Goal: Task Accomplishment & Management: Manage account settings

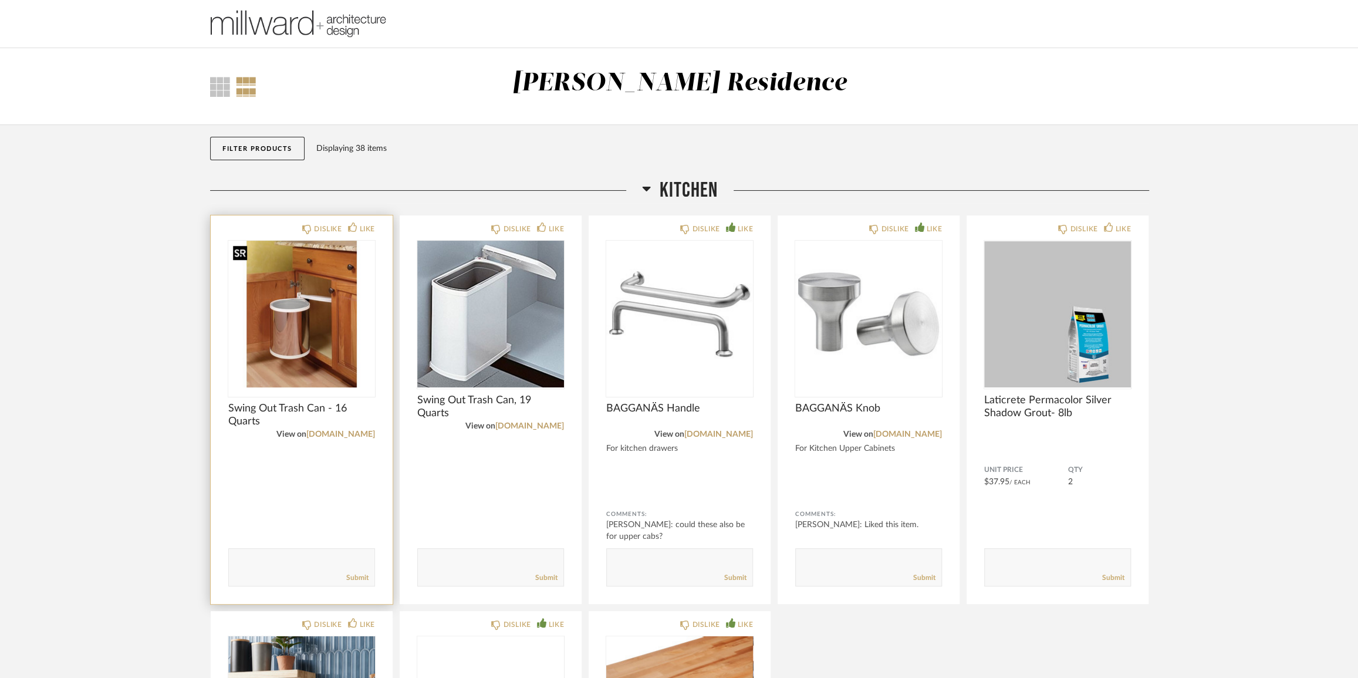
click at [0, 0] on img at bounding box center [0, 0] width 0 height 0
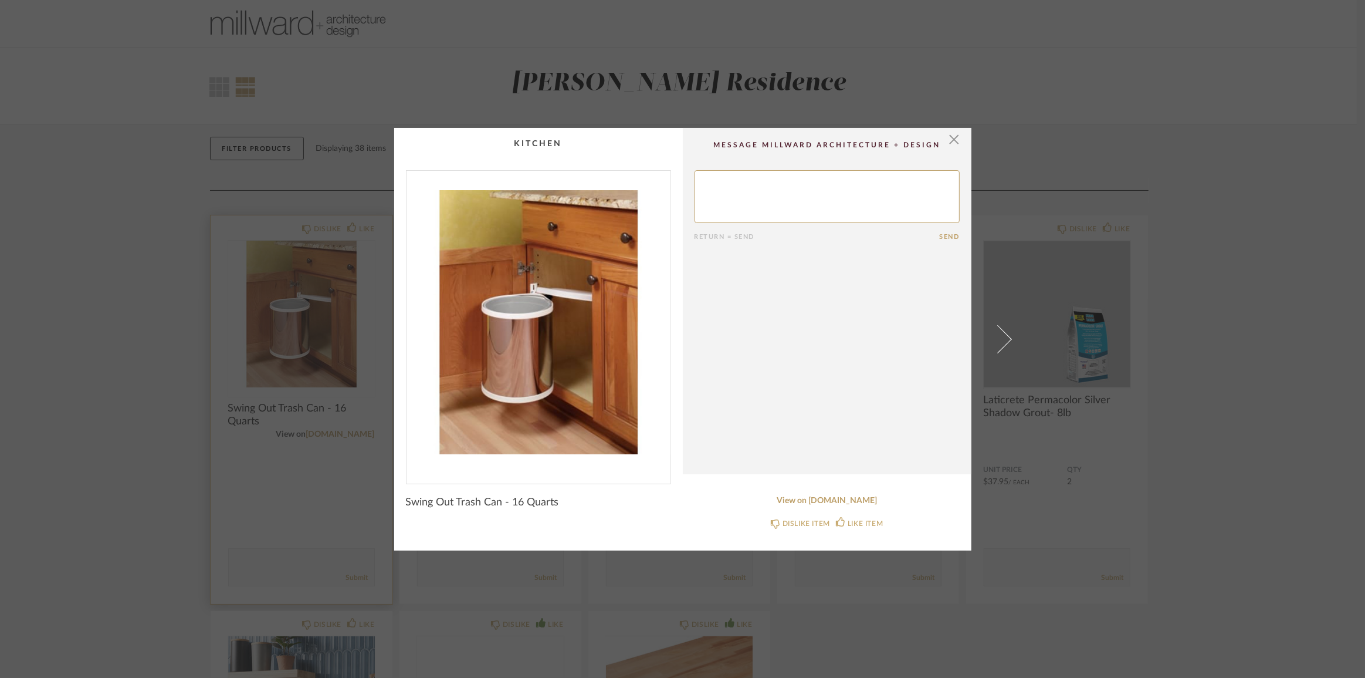
drag, startPoint x: 268, startPoint y: 268, endPoint x: 285, endPoint y: 281, distance: 21.7
click at [268, 268] on div "× Return = Send Send Swing Out Trash Can - 16 Quarts View on [DOMAIN_NAME] DISL…" at bounding box center [682, 339] width 1365 height 678
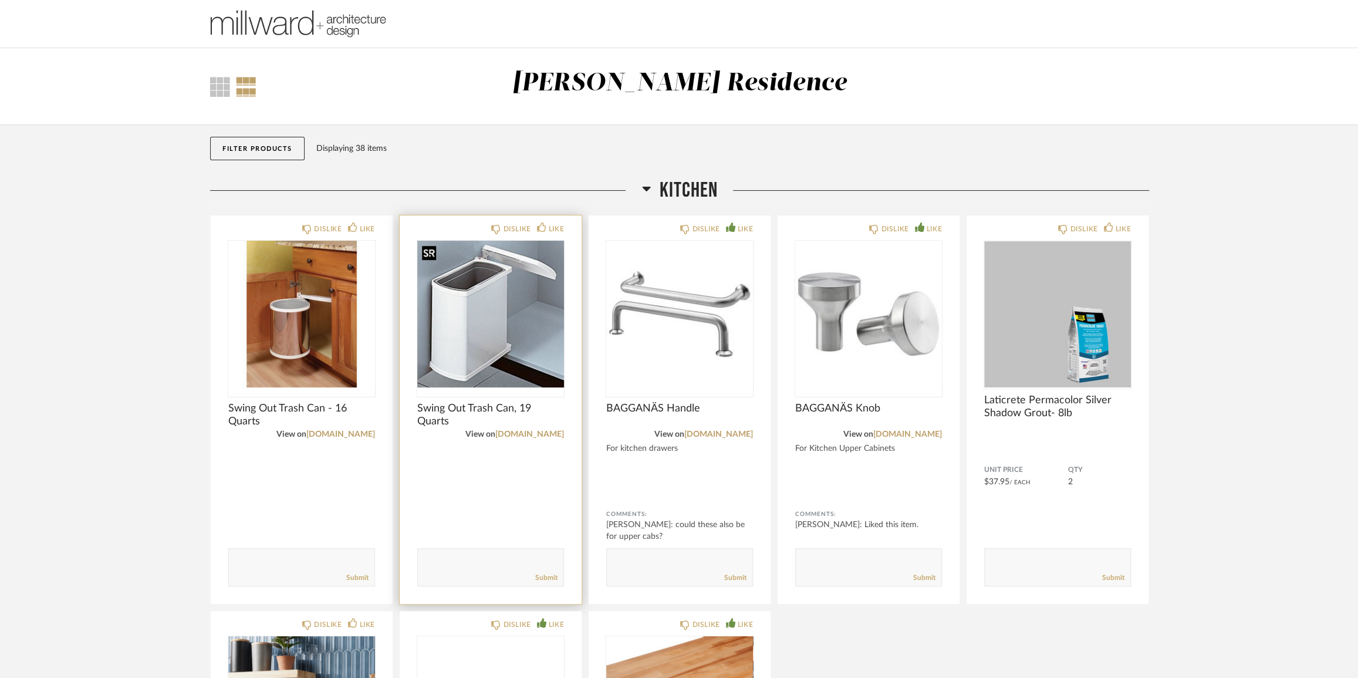
drag, startPoint x: 505, startPoint y: 314, endPoint x: 485, endPoint y: 317, distance: 19.6
click at [485, 317] on img "0" at bounding box center [490, 314] width 147 height 147
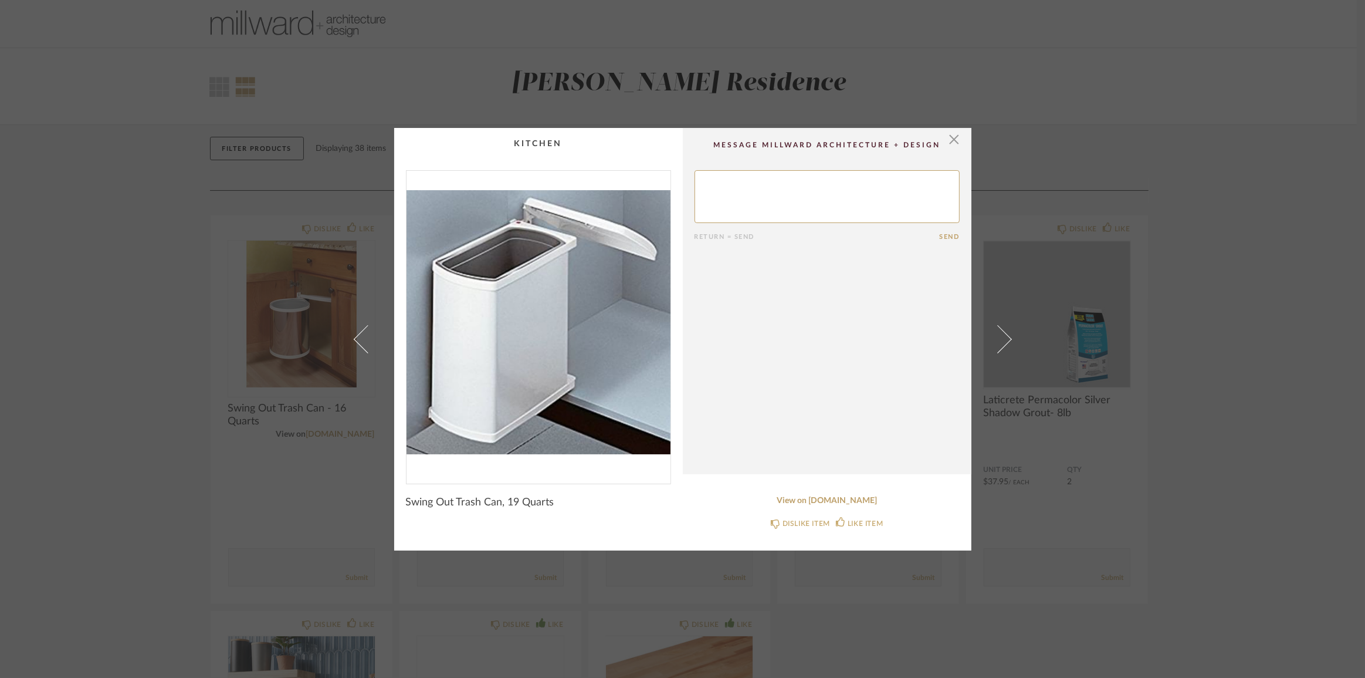
click at [109, 251] on div "× Return = Send Send Swing Out Trash Can, 19 Quarts View on [DOMAIN_NAME] DISLI…" at bounding box center [682, 339] width 1365 height 678
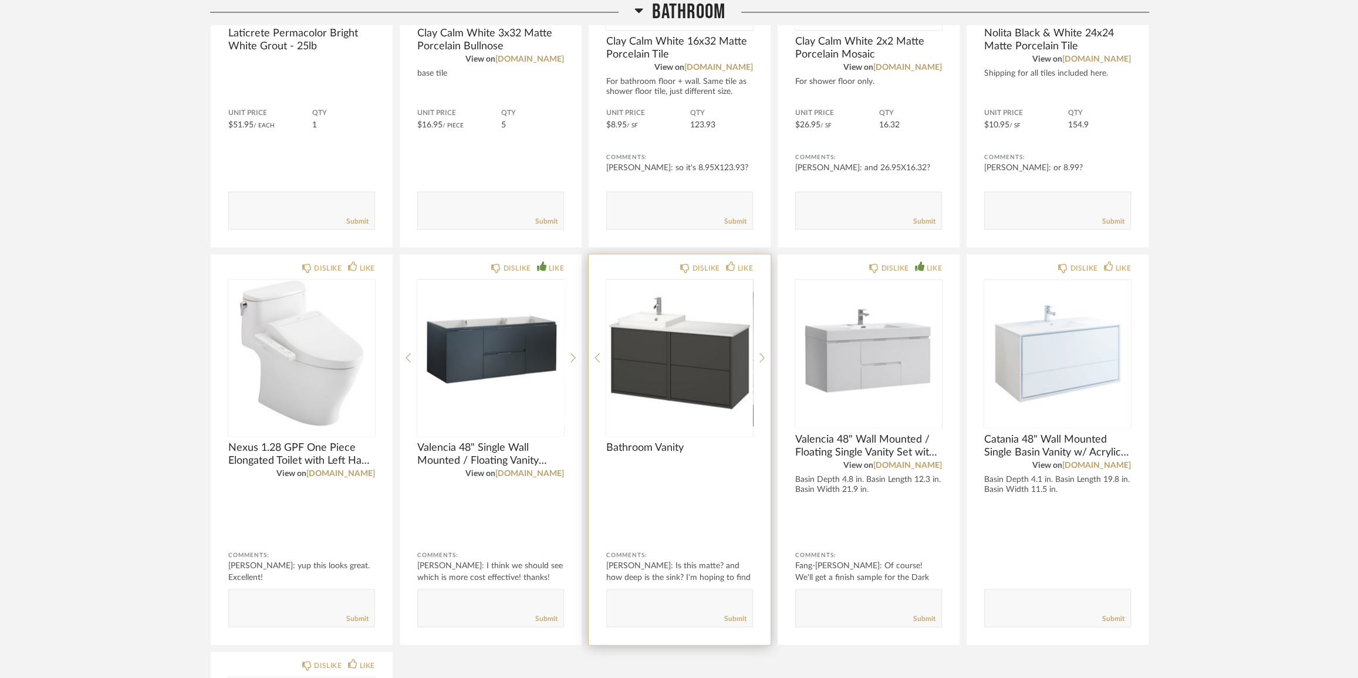
scroll to position [1654, 0]
click at [699, 352] on img "0" at bounding box center [679, 353] width 147 height 147
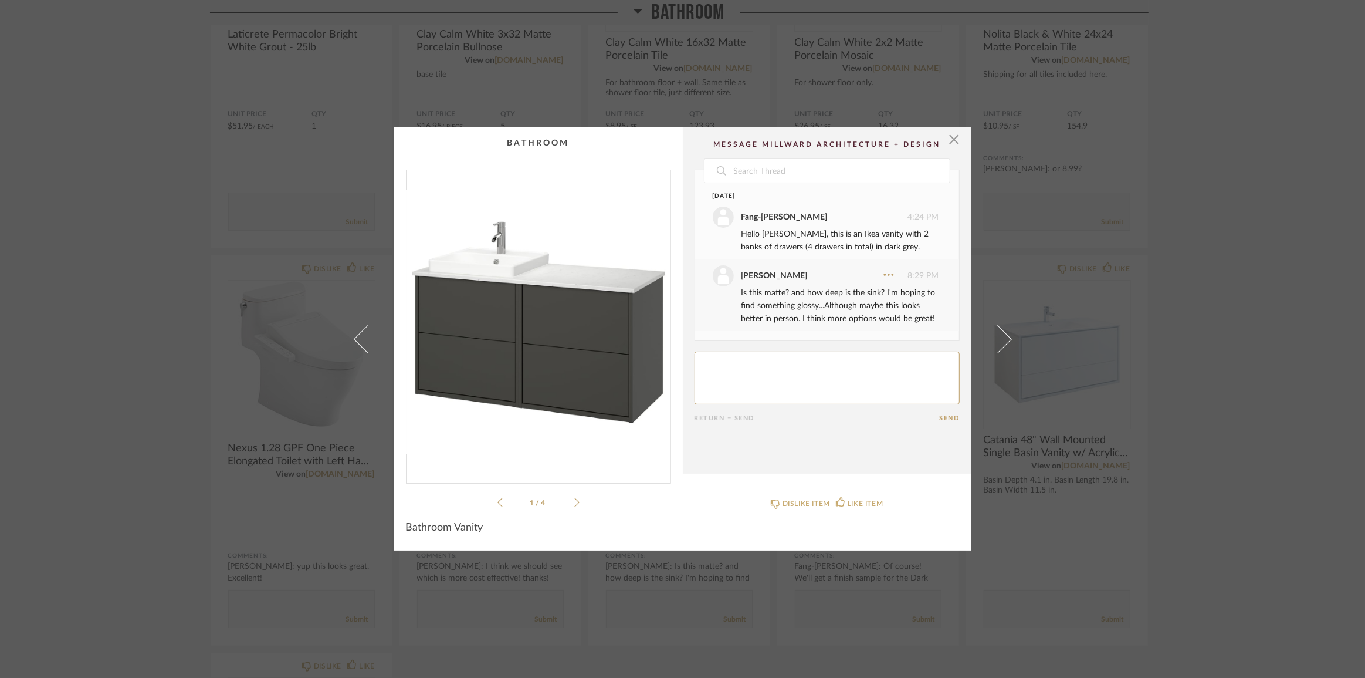
click at [956, 132] on cpp-summary-comments "Date [DATE] [PERSON_NAME] 4:24 PM Hello [PERSON_NAME], this is an Ikea vanity w…" at bounding box center [827, 300] width 289 height 346
click at [946, 138] on span "button" at bounding box center [954, 138] width 23 height 23
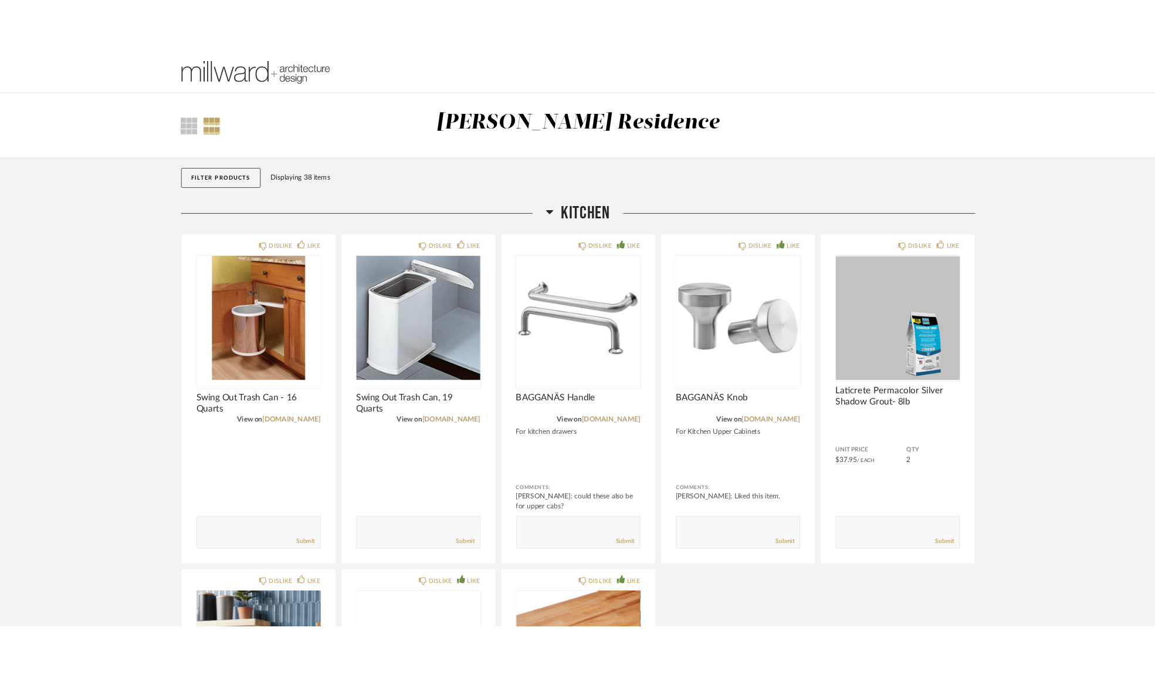
scroll to position [1654, 0]
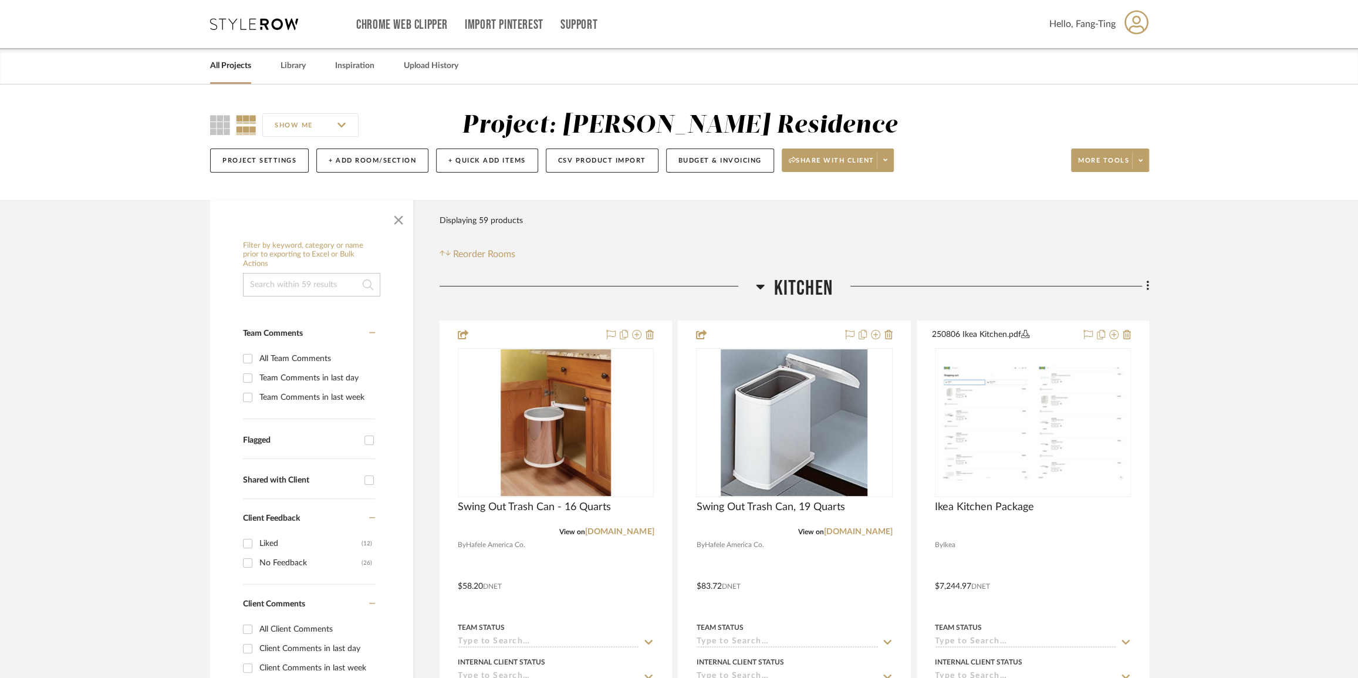
click at [269, 16] on div "Chrome Web Clipper Import Pinterest Support All Projects Library Inspiration Up…" at bounding box center [679, 24] width 939 height 48
drag, startPoint x: 268, startPoint y: 25, endPoint x: 241, endPoint y: 28, distance: 27.2
click at [241, 28] on icon at bounding box center [254, 24] width 88 height 12
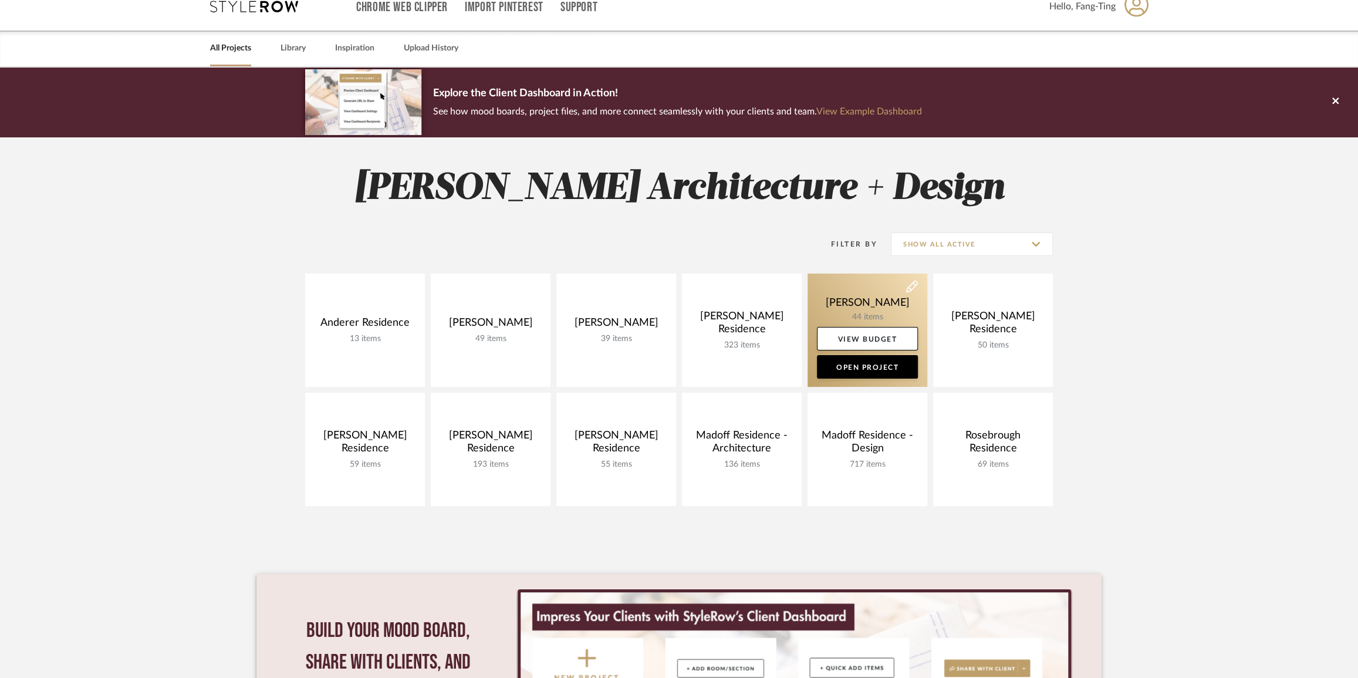
scroll to position [11, 0]
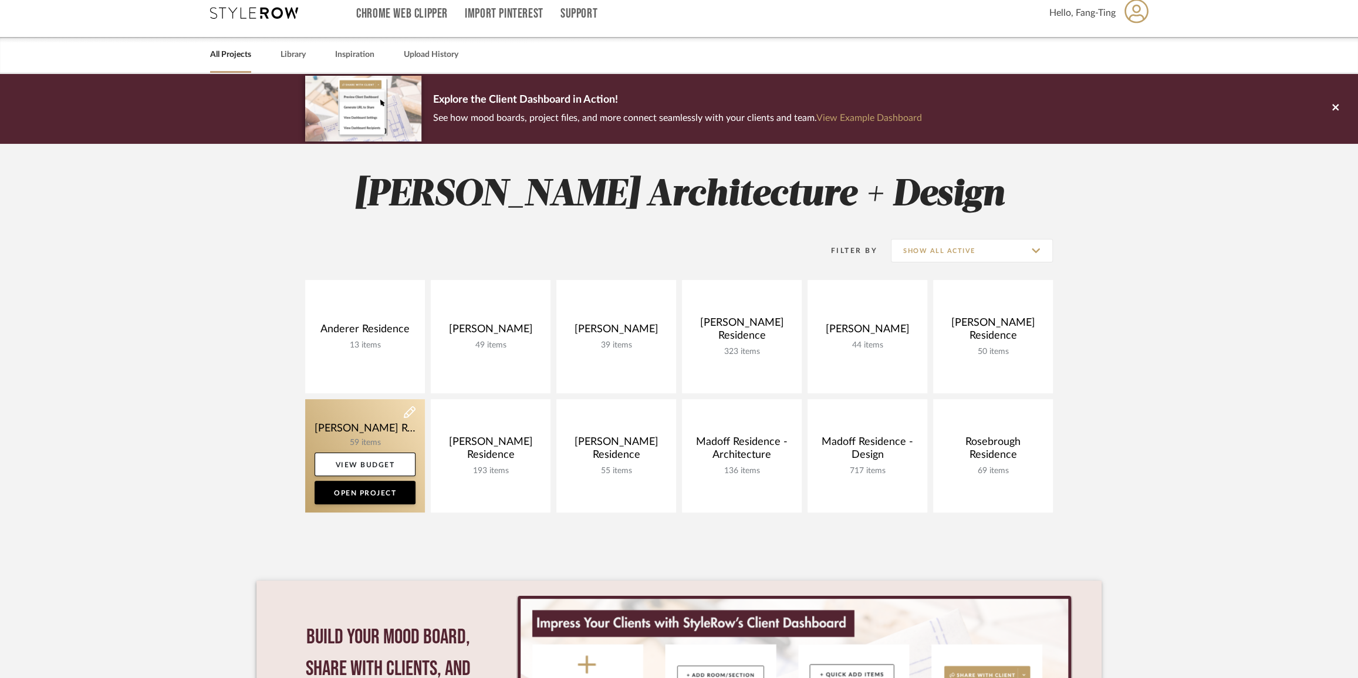
click at [374, 439] on link at bounding box center [365, 455] width 120 height 113
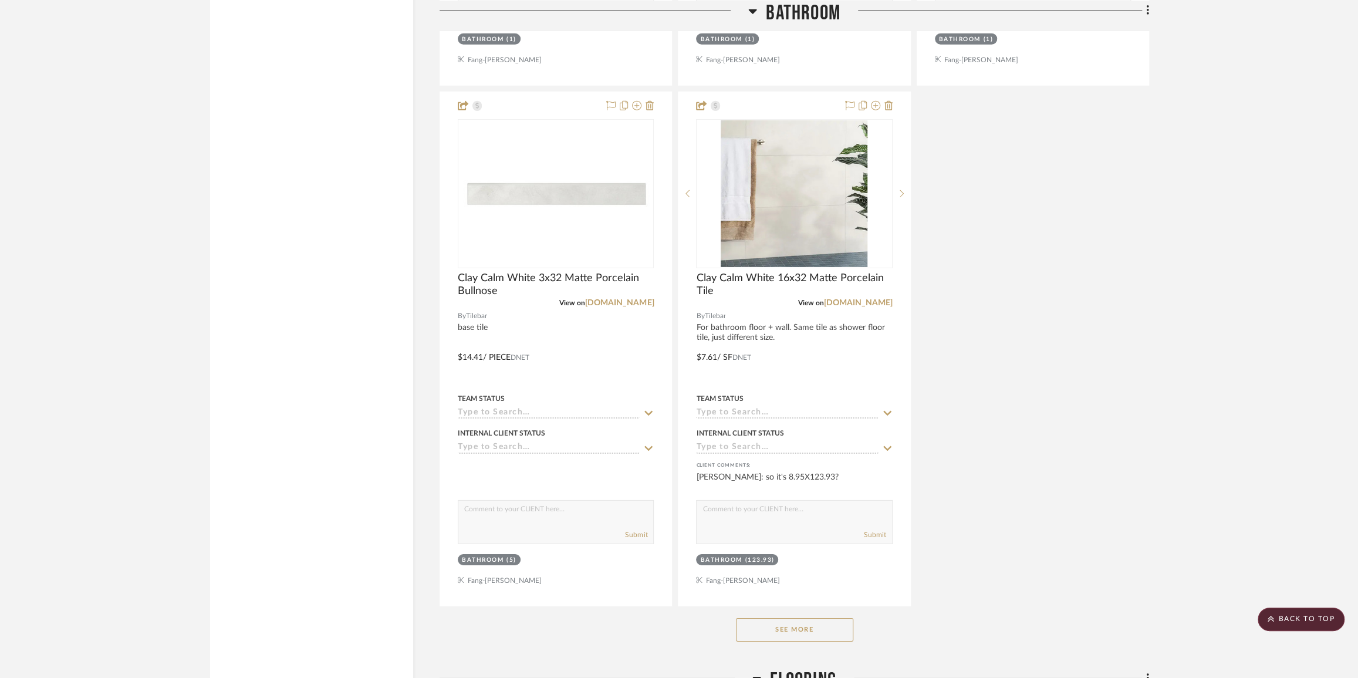
scroll to position [3094, 0]
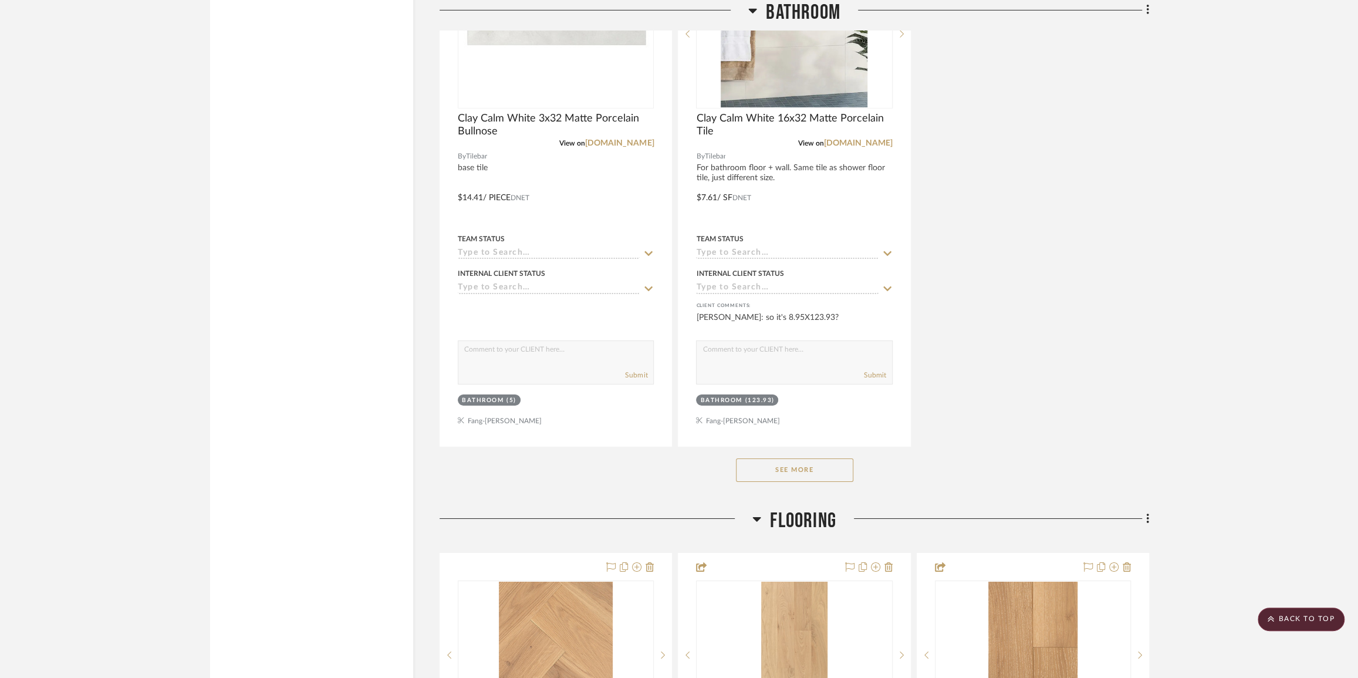
click at [800, 471] on button "See More" at bounding box center [794, 469] width 117 height 23
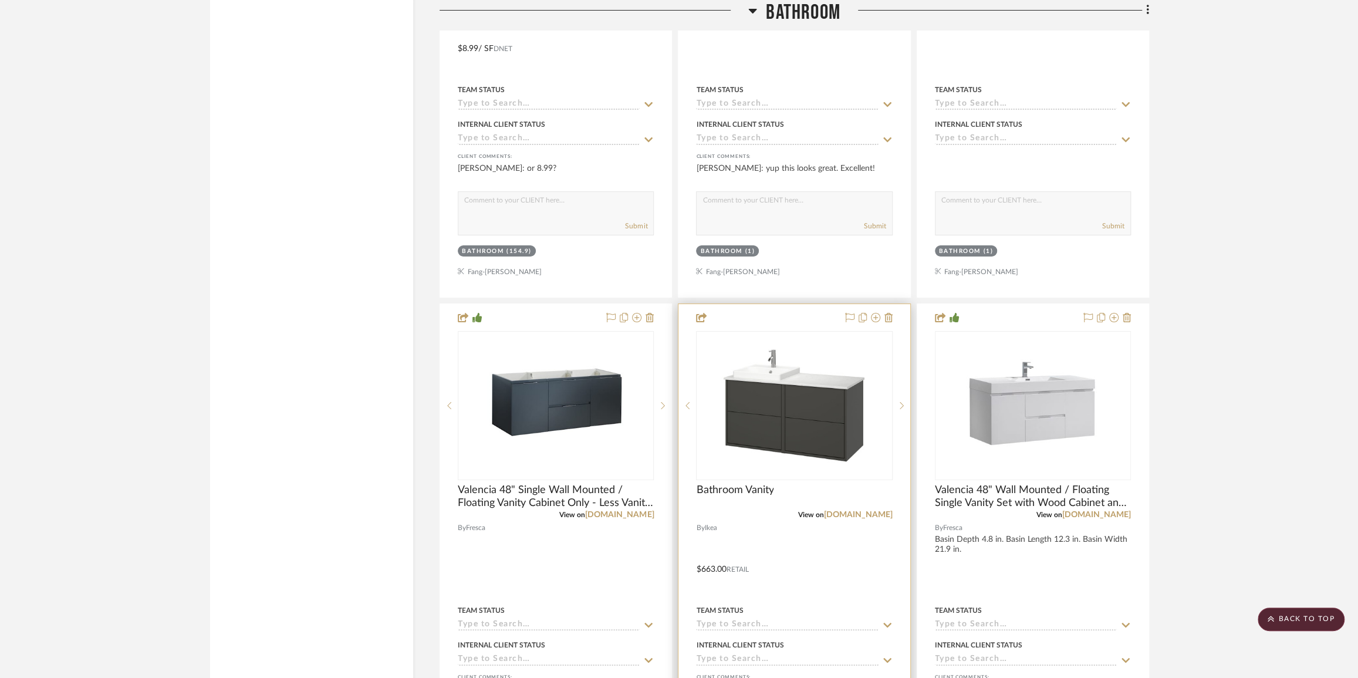
scroll to position [3894, 0]
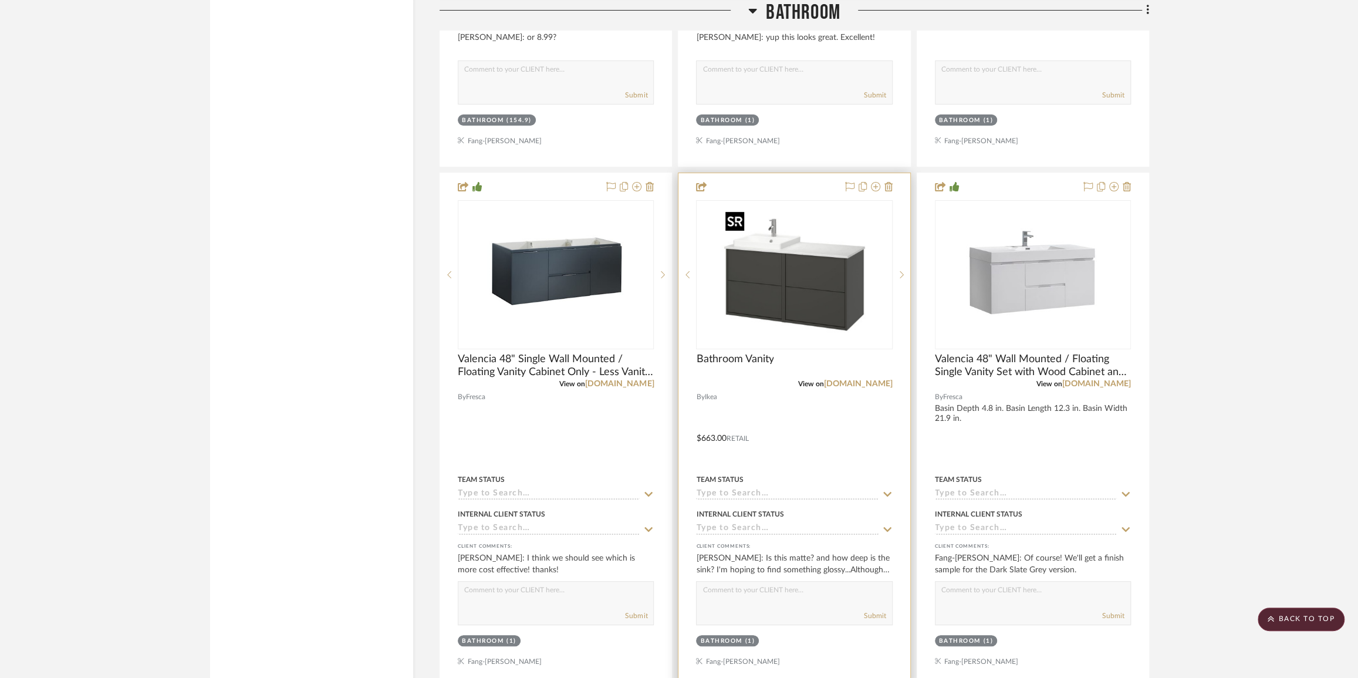
click at [858, 251] on img "0" at bounding box center [794, 274] width 147 height 147
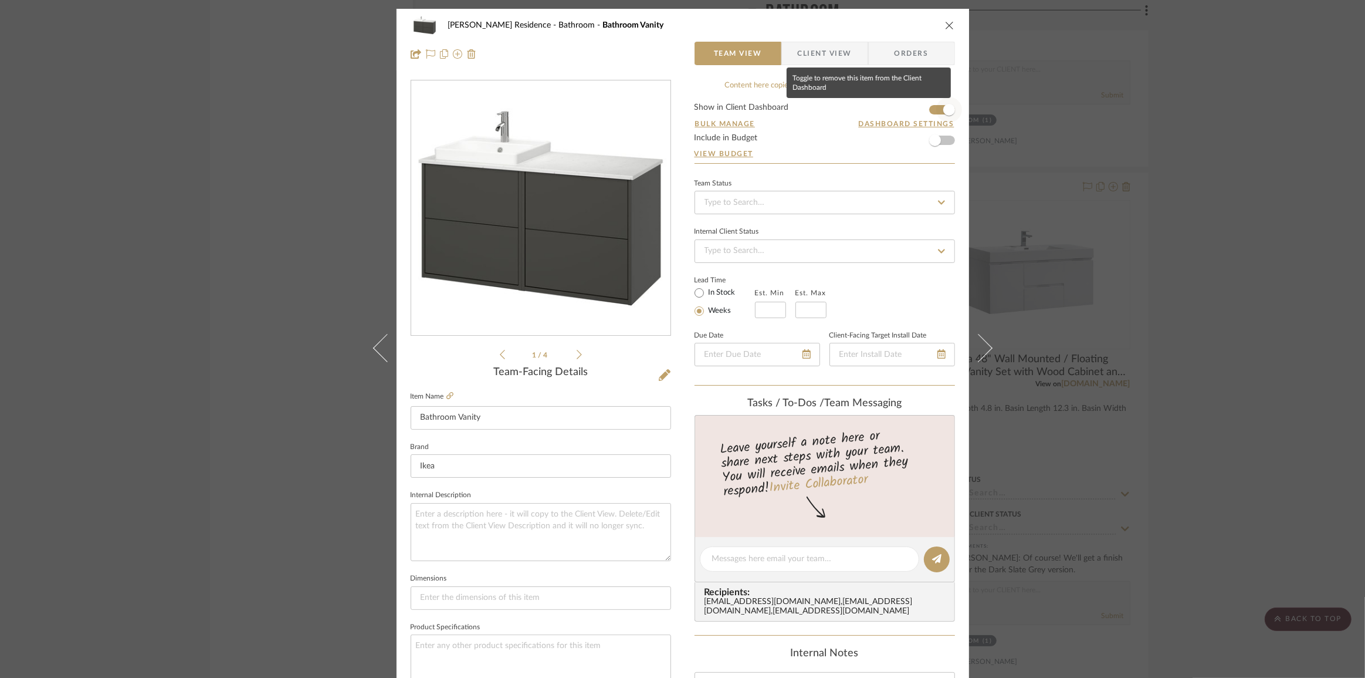
click at [937, 111] on span "button" at bounding box center [950, 110] width 26 height 26
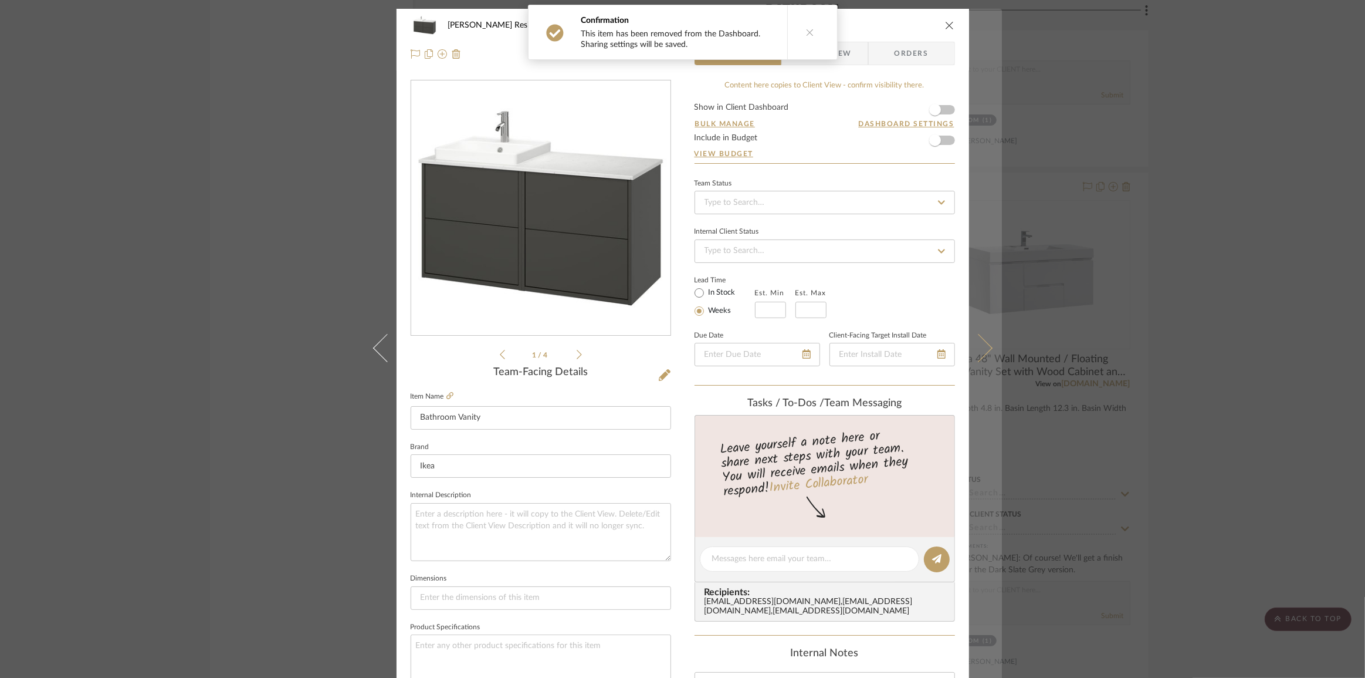
click at [982, 352] on icon at bounding box center [978, 347] width 28 height 28
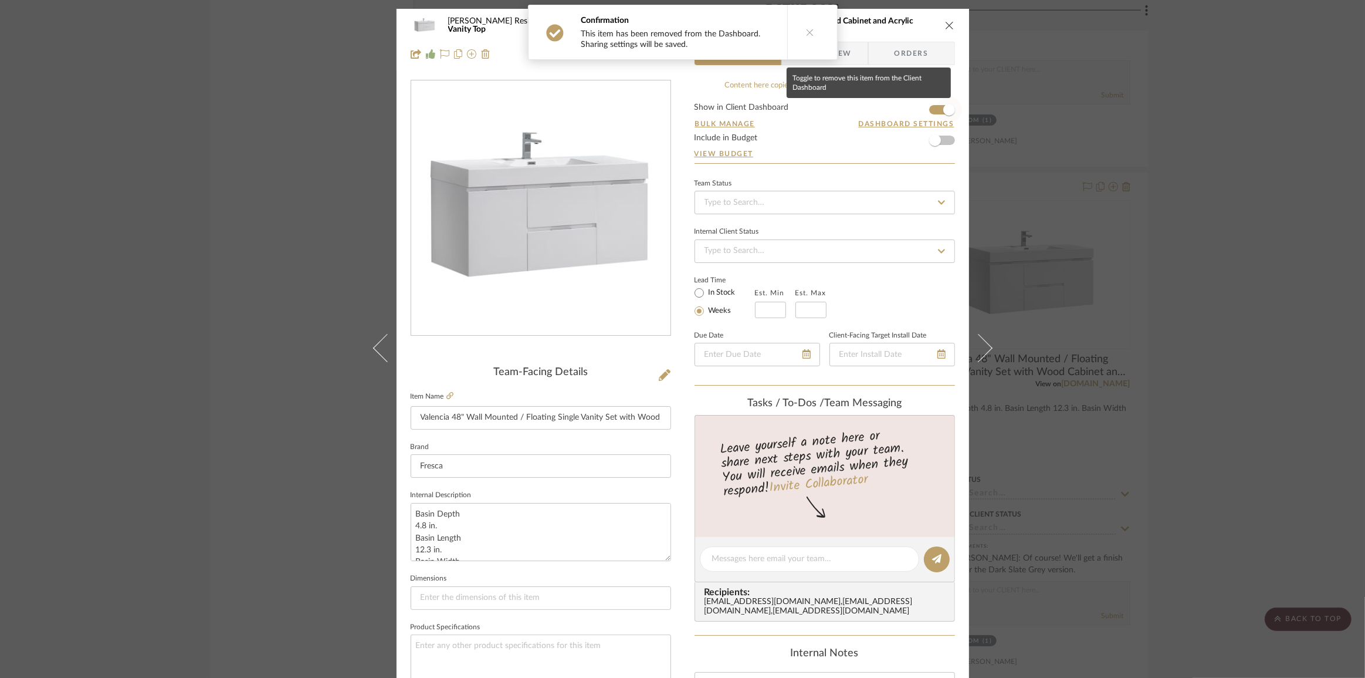
click at [937, 112] on span "button" at bounding box center [950, 110] width 26 height 26
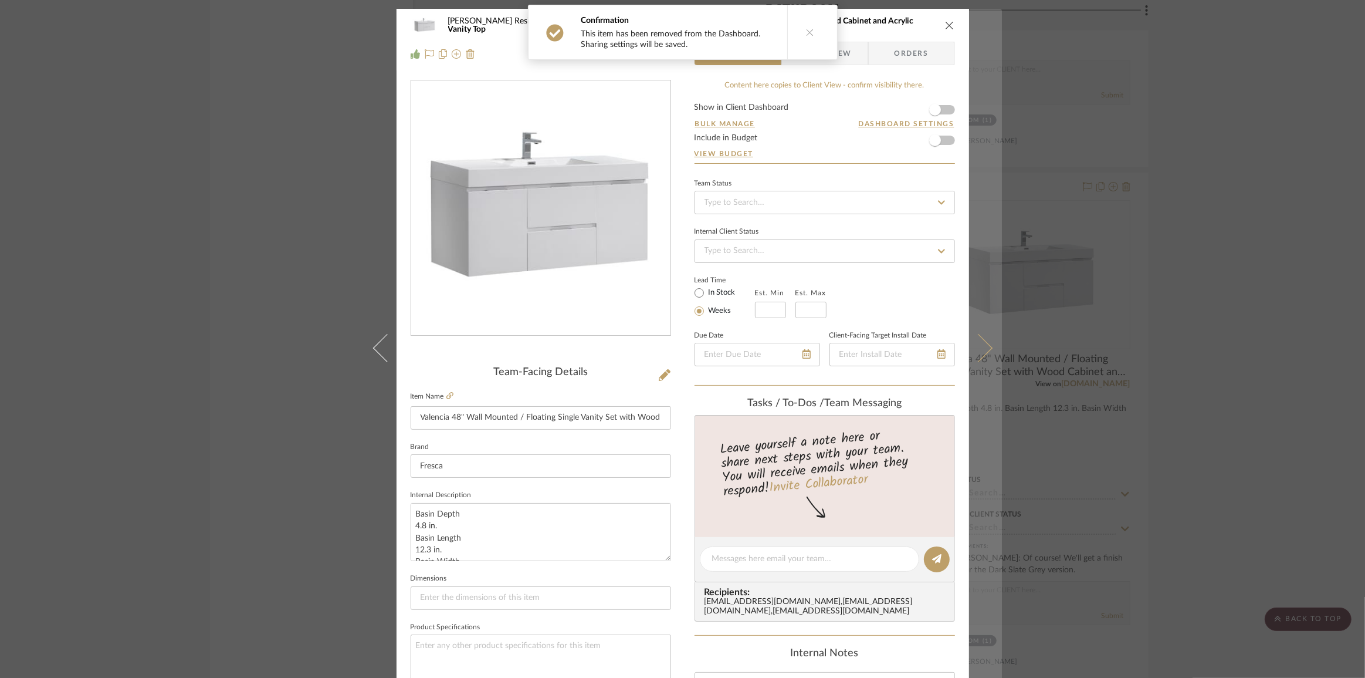
click at [984, 356] on button at bounding box center [985, 348] width 33 height 678
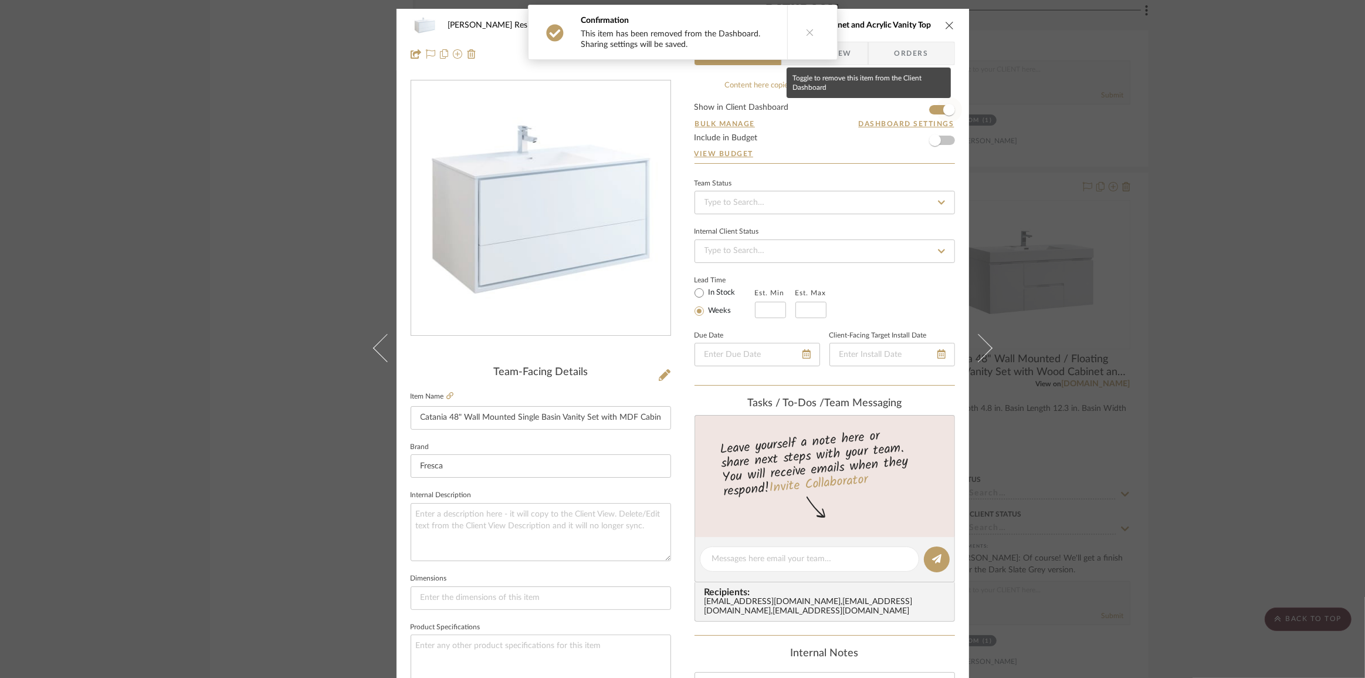
click at [937, 114] on span "button" at bounding box center [950, 110] width 26 height 26
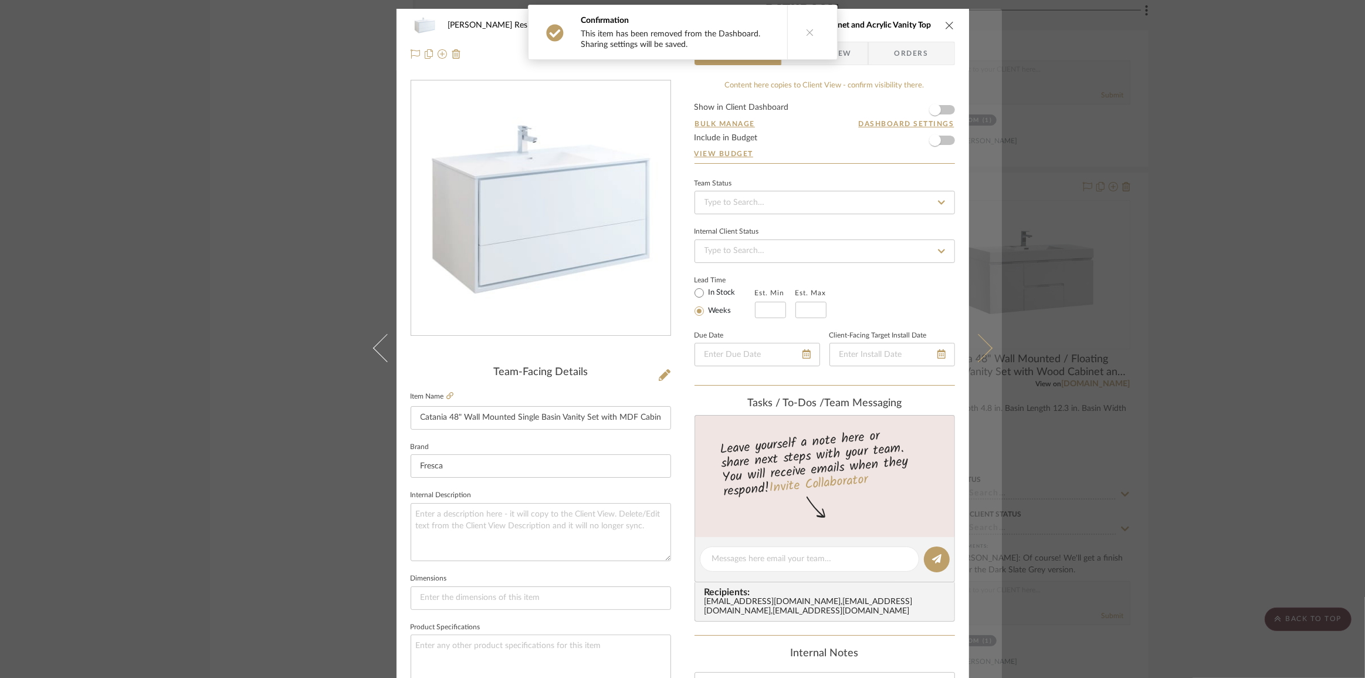
click at [981, 336] on button at bounding box center [985, 348] width 33 height 678
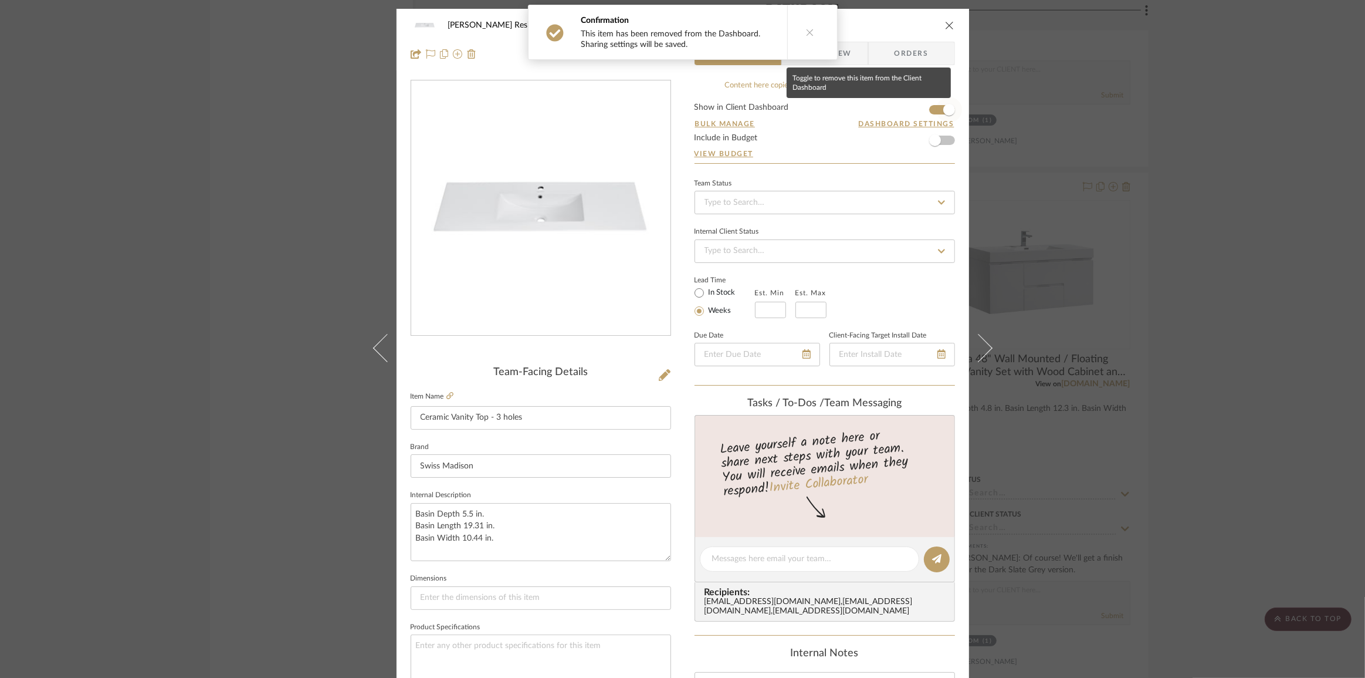
click at [944, 107] on span "button" at bounding box center [950, 110] width 12 height 12
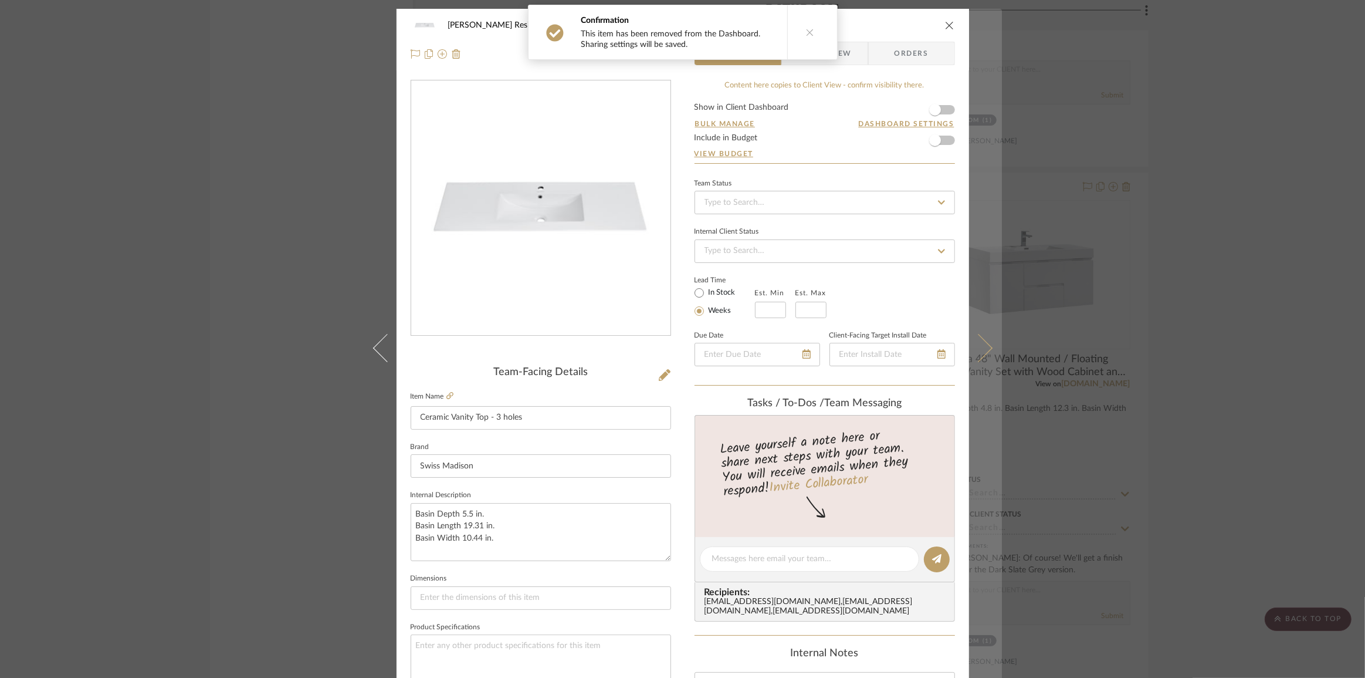
click at [979, 340] on icon at bounding box center [978, 347] width 28 height 28
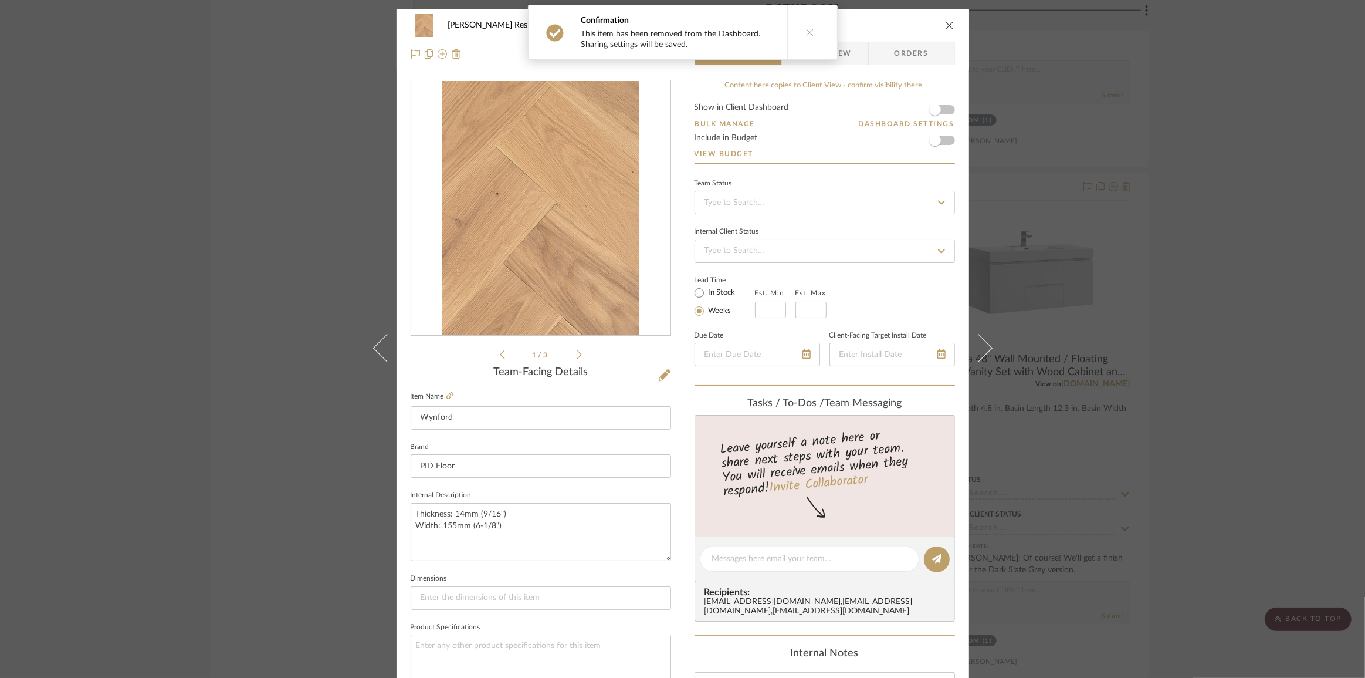
click at [1223, 433] on div "Kauffman Residence Flooring Wynford Team View Client View Orders 1 / 3 Team-Fac…" at bounding box center [682, 339] width 1365 height 678
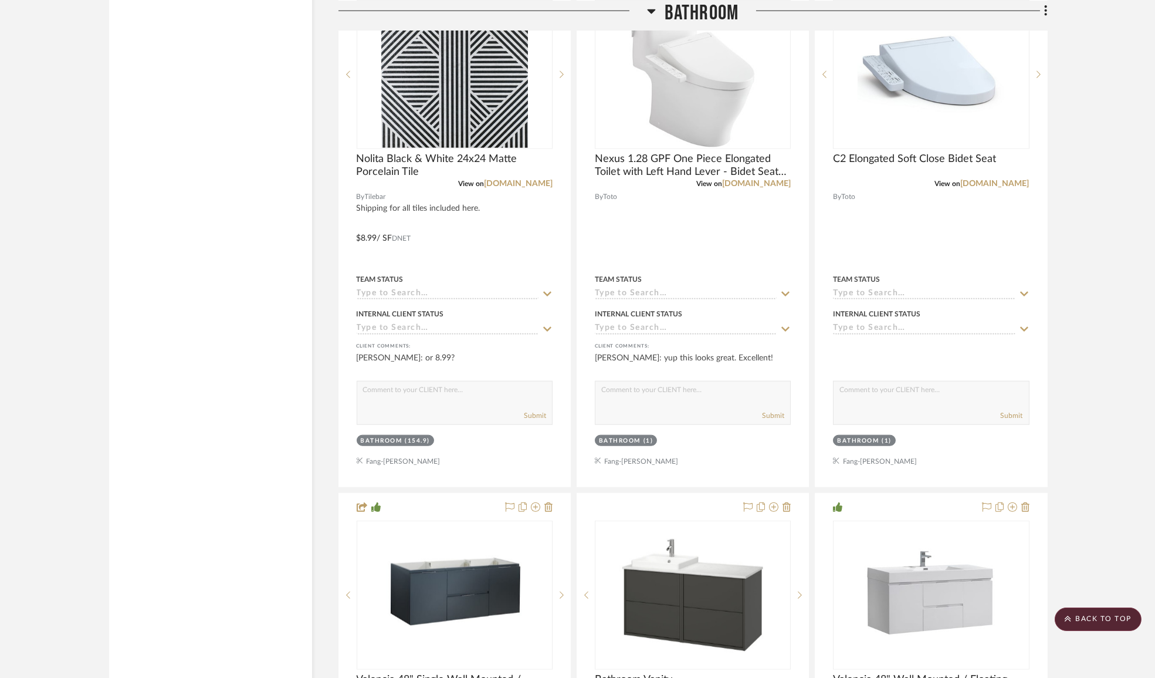
scroll to position [3254, 0]
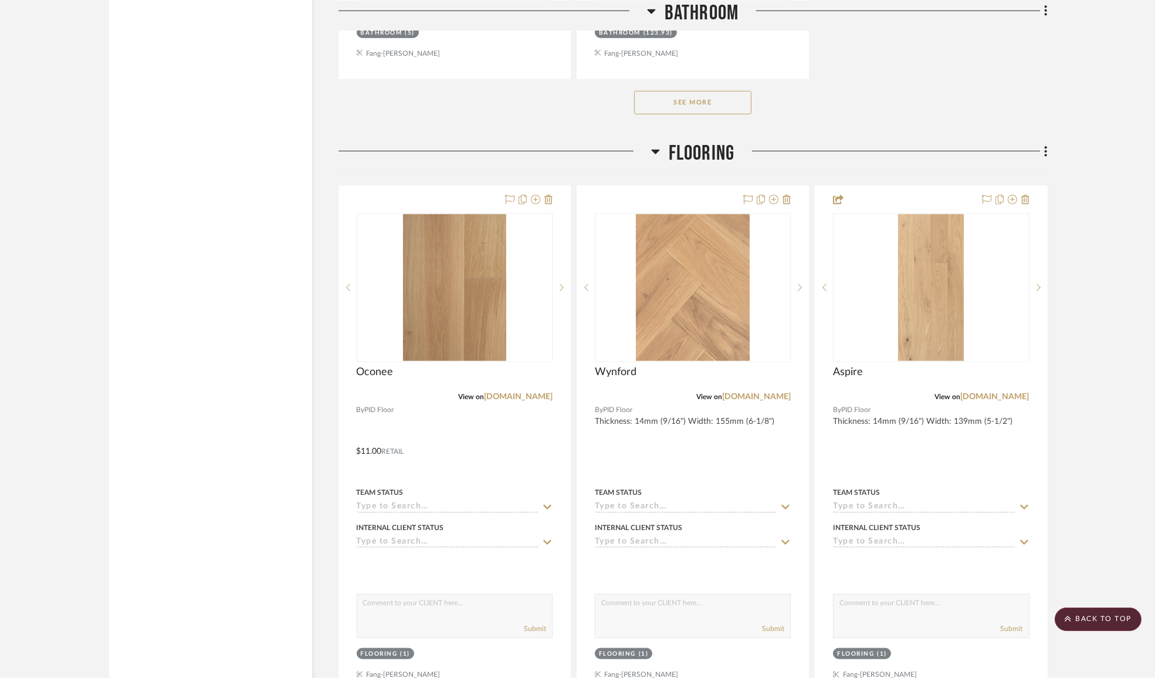
scroll to position [3573, 0]
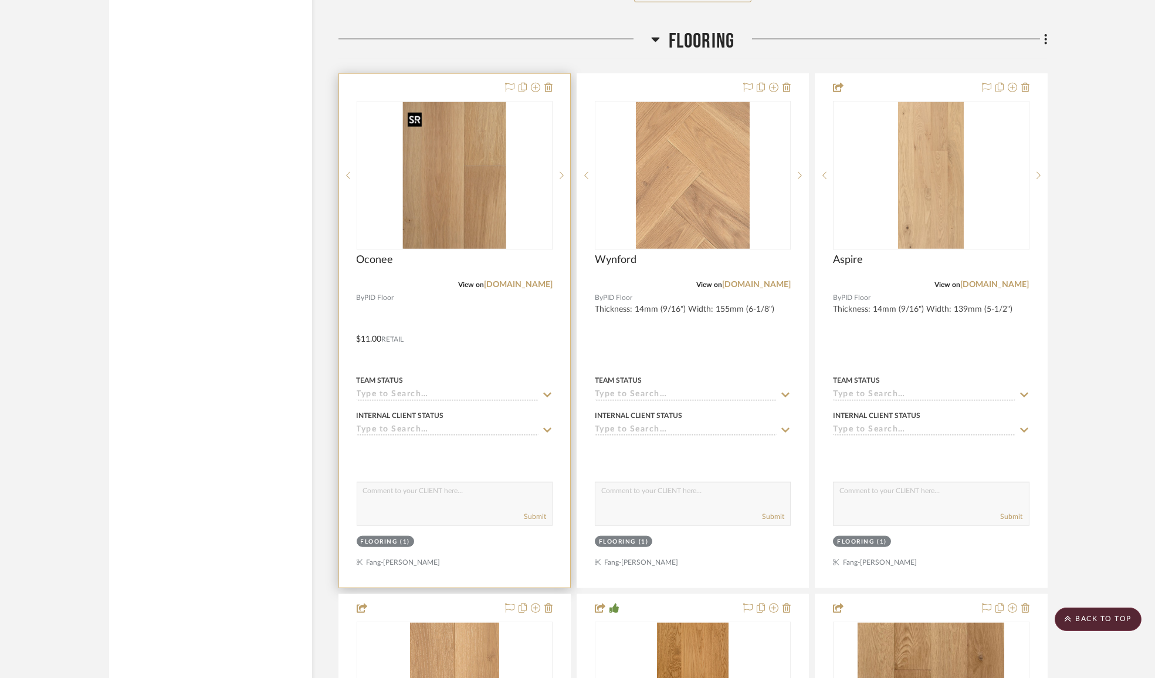
click at [427, 189] on img "0" at bounding box center [454, 175] width 103 height 147
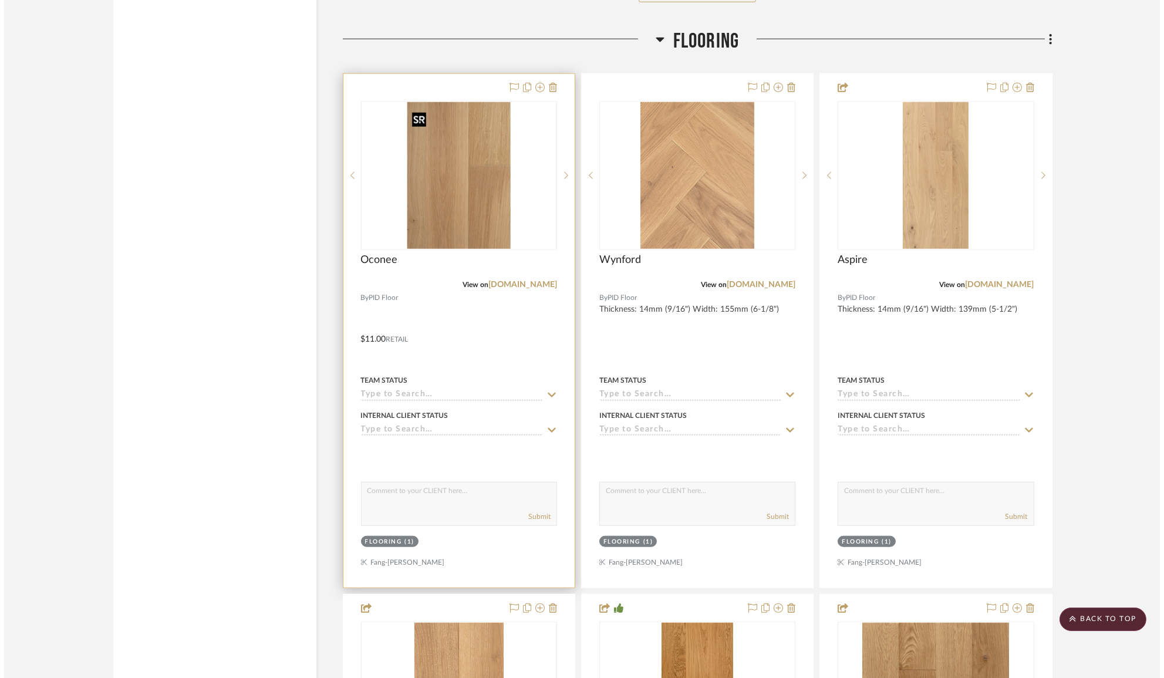
scroll to position [0, 0]
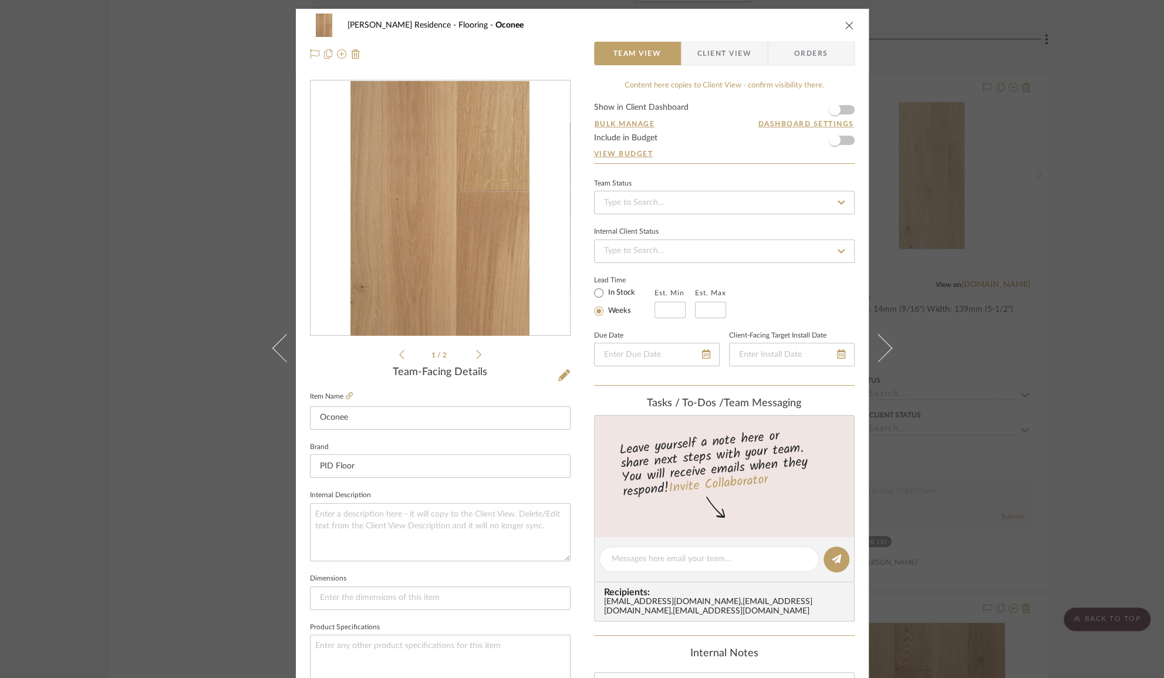
click at [851, 23] on div "Kauffman Residence Flooring Oconee Team View Client View Orders" at bounding box center [582, 40] width 573 height 62
click at [844, 23] on icon "close" at bounding box center [848, 25] width 9 height 9
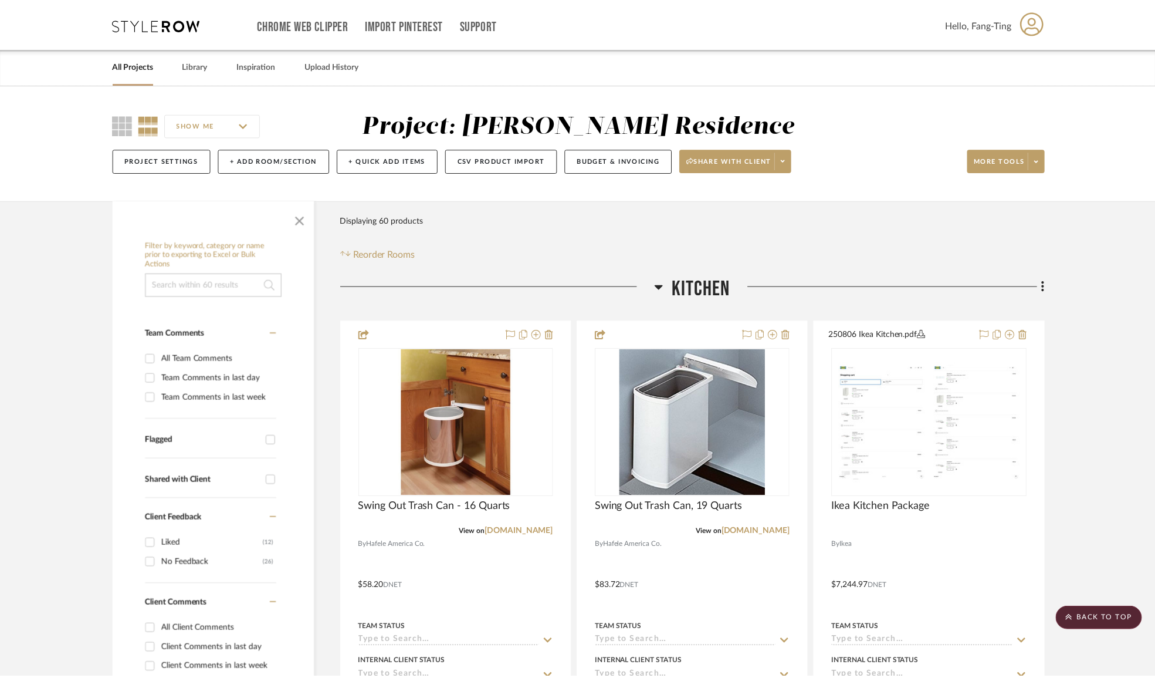
scroll to position [3573, 0]
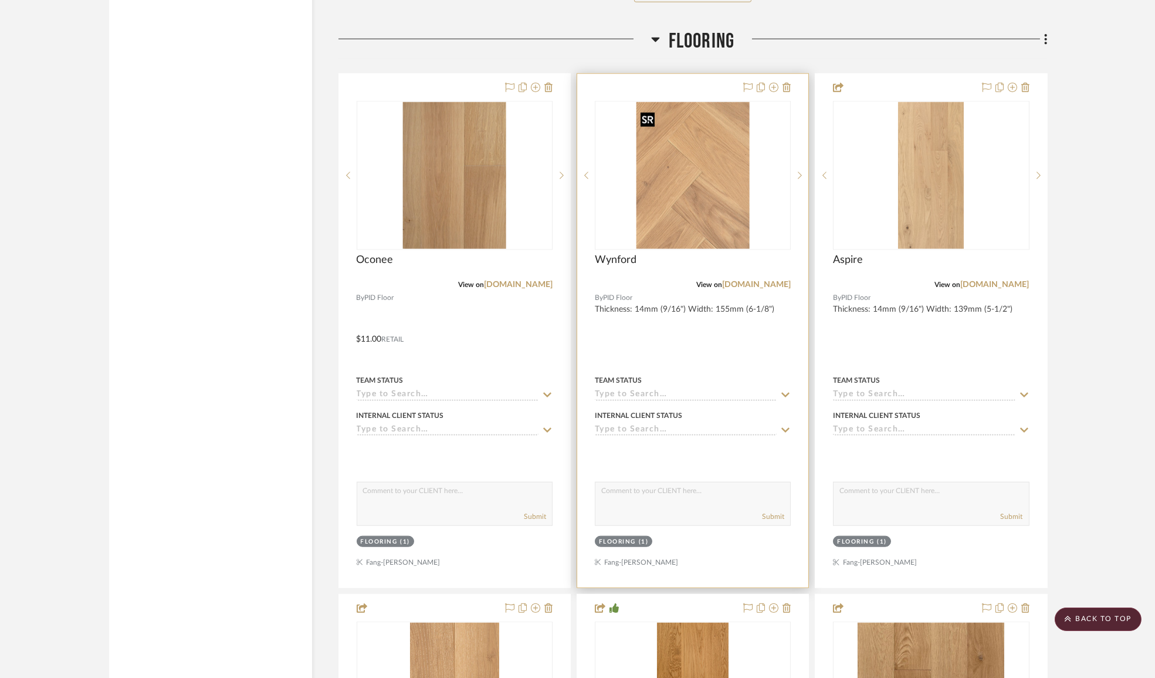
click at [0, 0] on img at bounding box center [0, 0] width 0 height 0
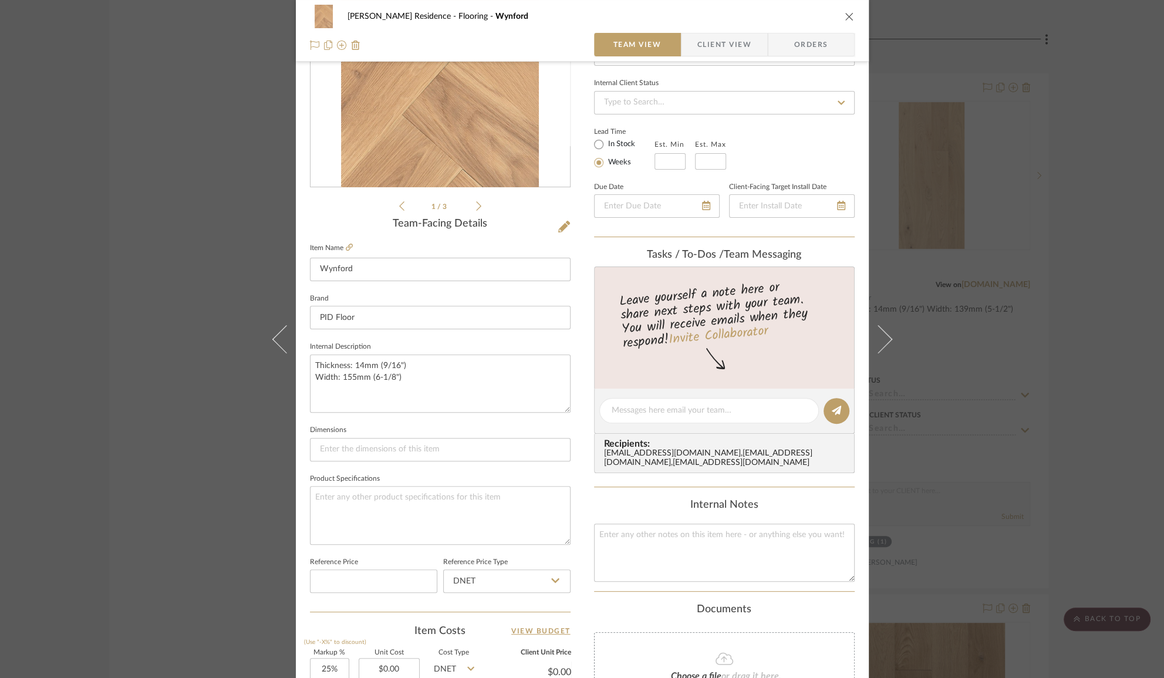
scroll to position [320, 0]
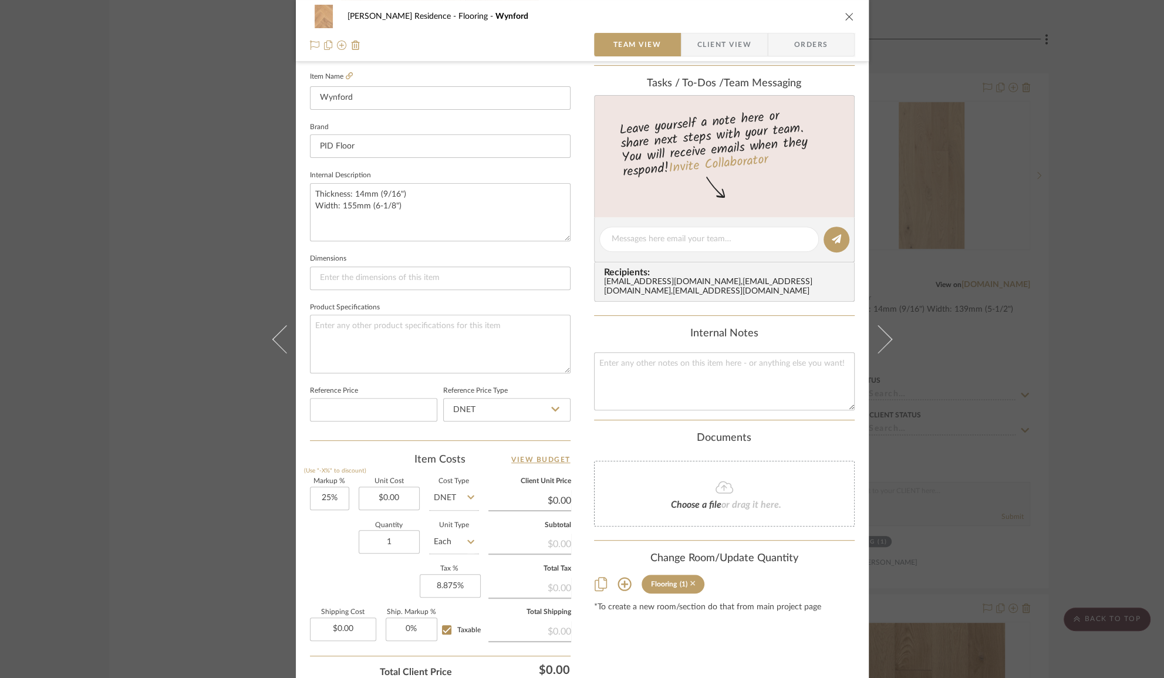
click at [691, 587] on icon at bounding box center [692, 583] width 5 height 8
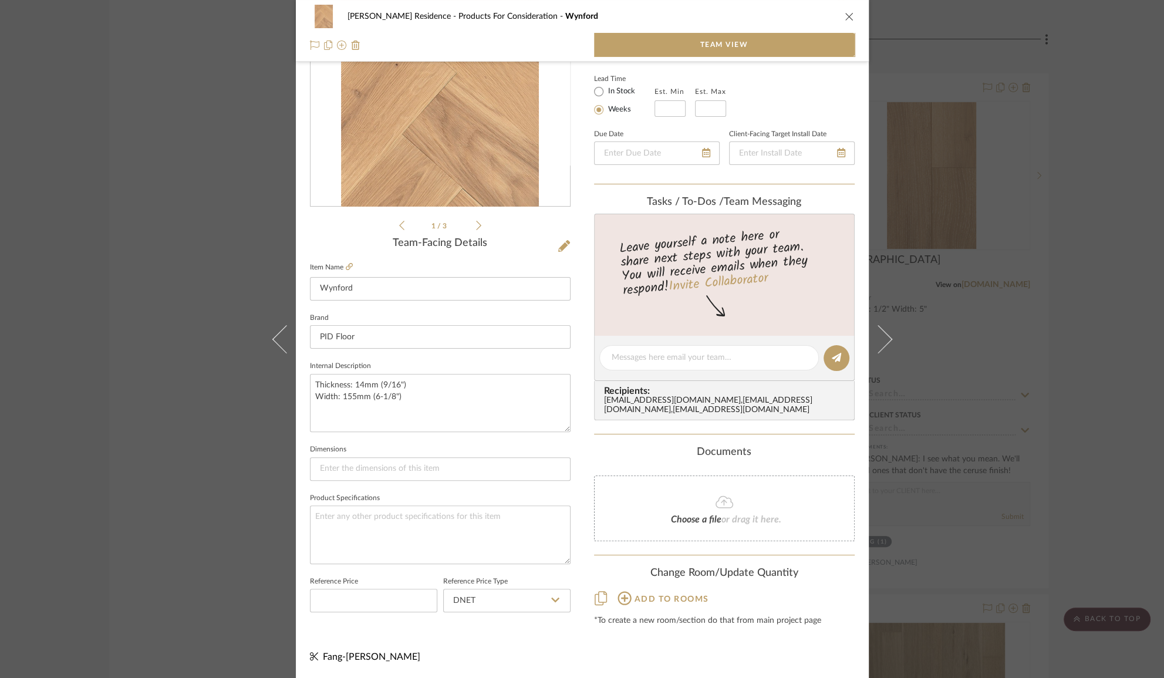
click at [1066, 335] on div "Kauffman Residence Products For Consideration Wynford Team View 1 / 3 Team-Faci…" at bounding box center [582, 339] width 1164 height 678
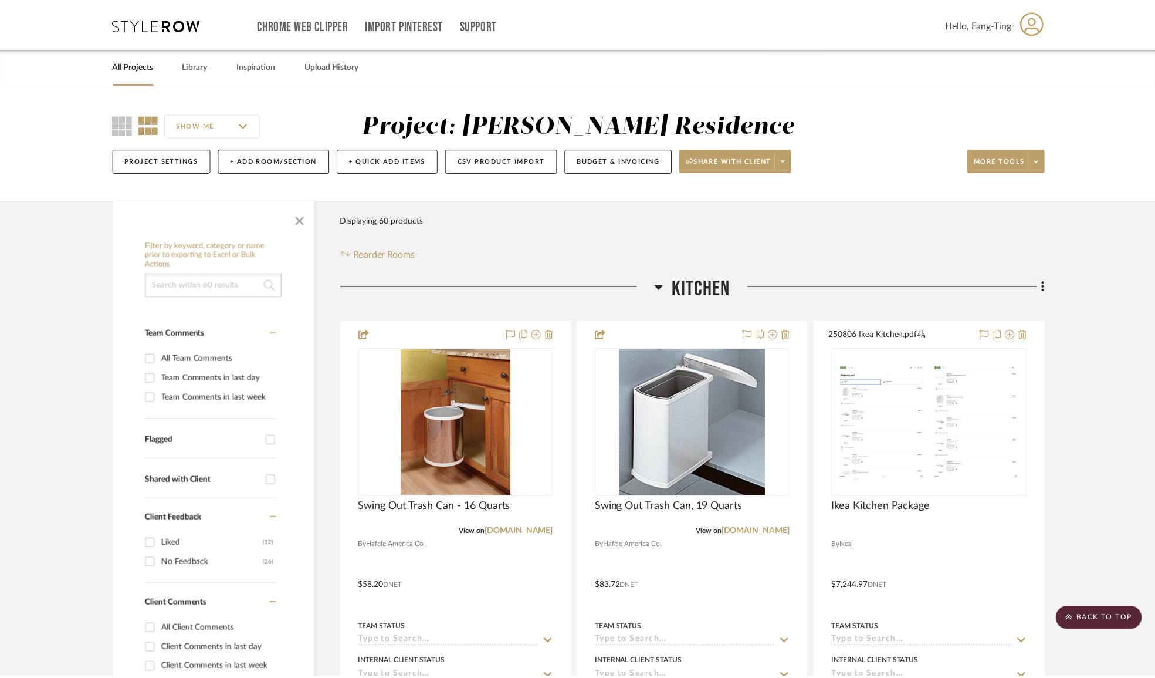
scroll to position [3573, 0]
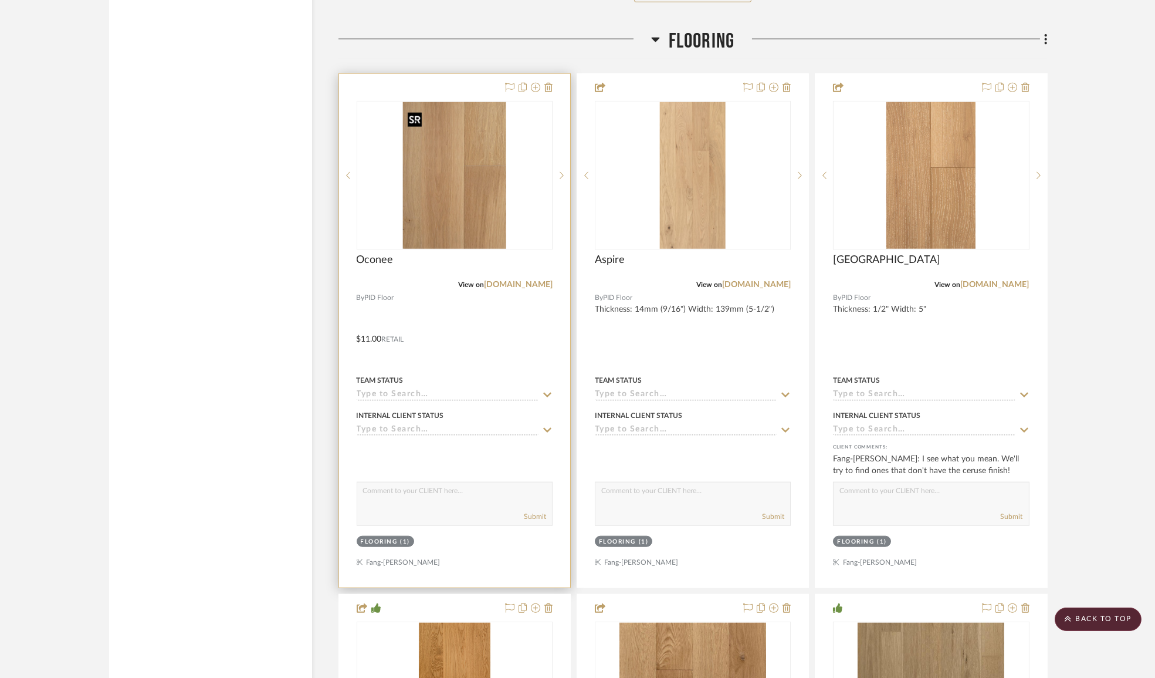
click at [444, 192] on img "0" at bounding box center [454, 175] width 103 height 147
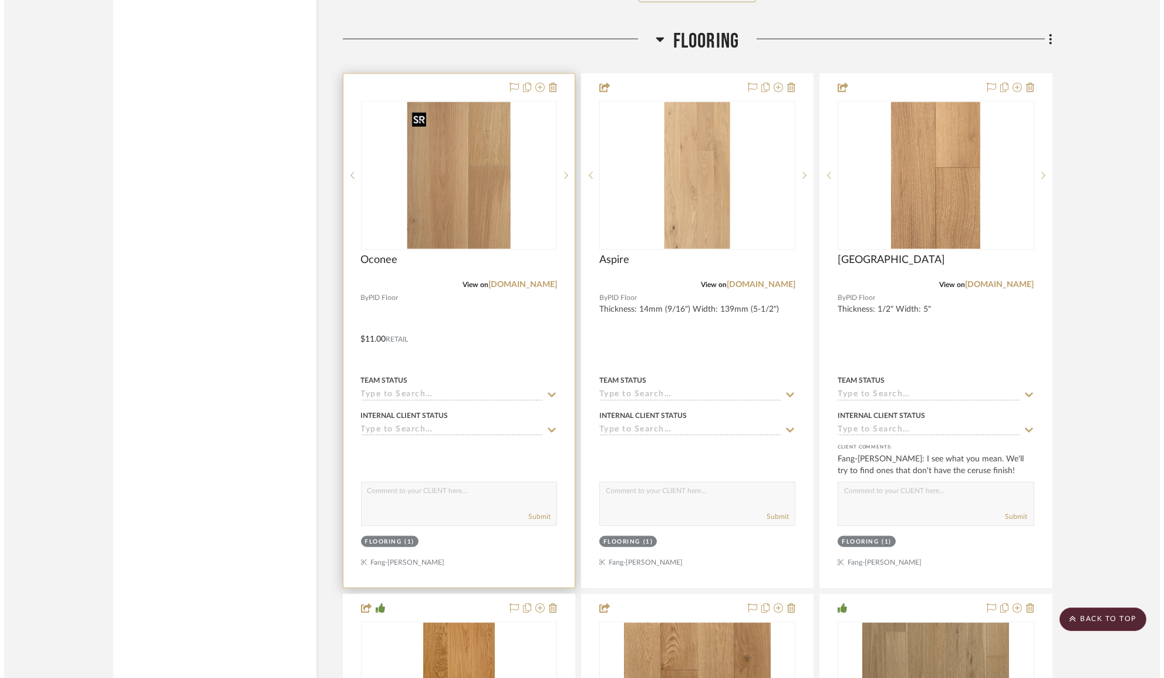
scroll to position [0, 0]
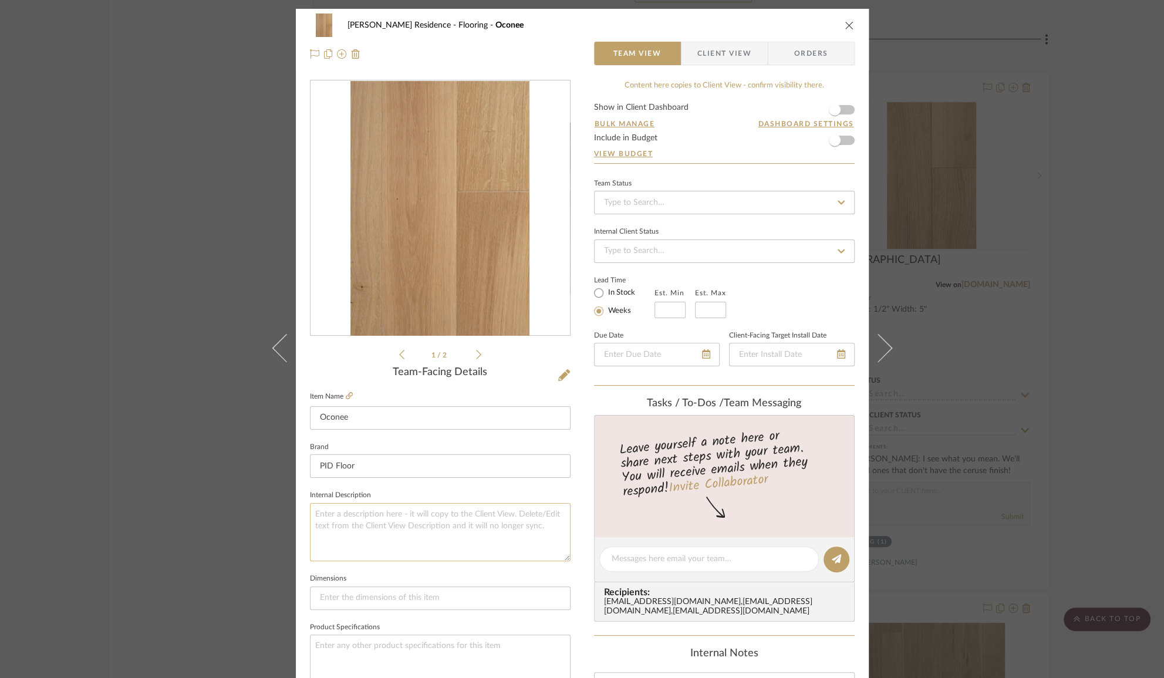
click at [360, 518] on textarea at bounding box center [440, 532] width 261 height 58
paste textarea "Thickness: 9/16" Width: 6-1/8" (155 mm)"
type textarea "Thickness: 9/16" Width: 6-1/8" (155 mm)"
click at [558, 370] on icon at bounding box center [564, 375] width 12 height 12
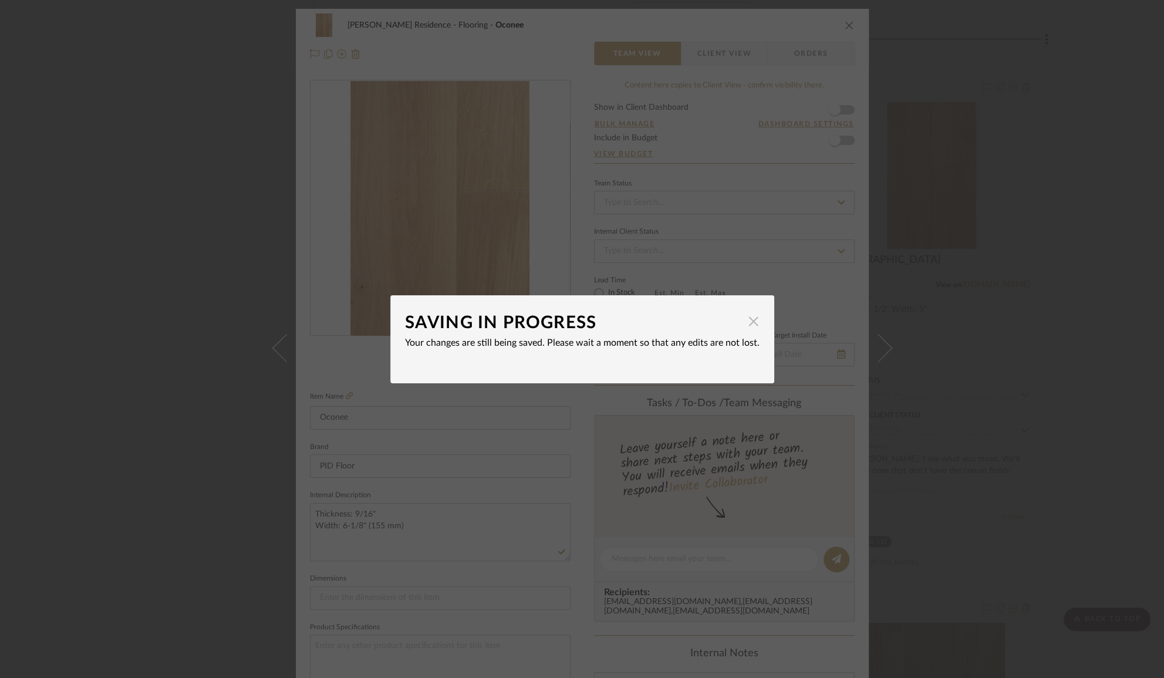
click at [748, 320] on span "button" at bounding box center [753, 321] width 23 height 23
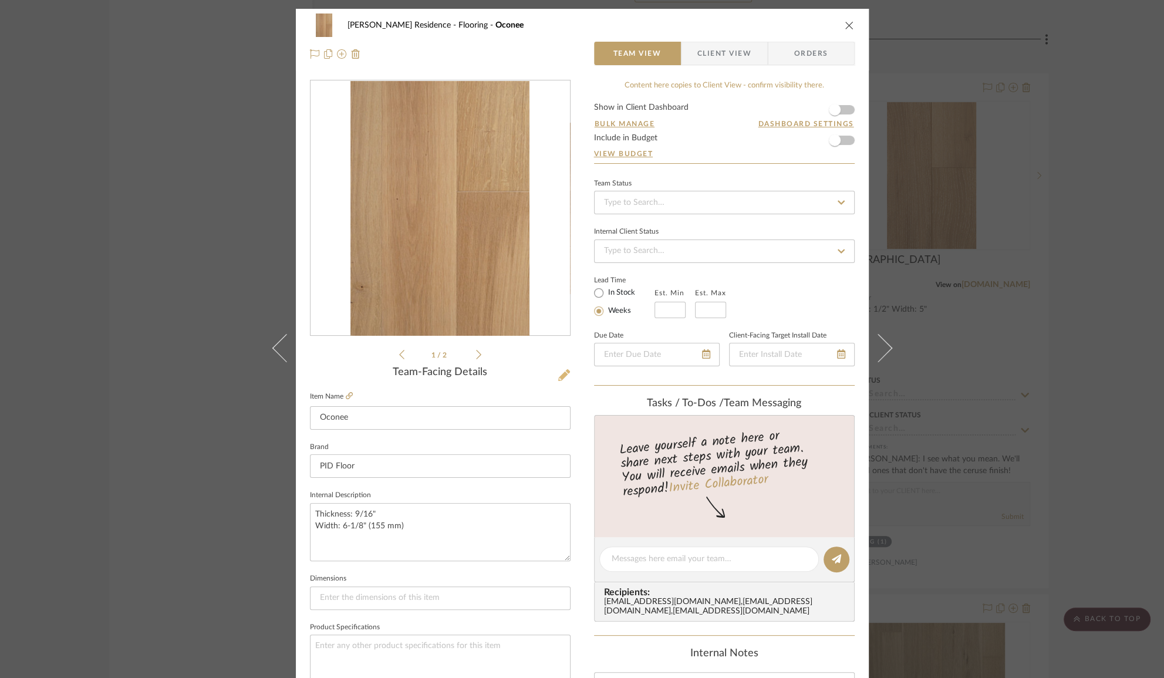
click at [563, 374] on icon at bounding box center [564, 375] width 12 height 12
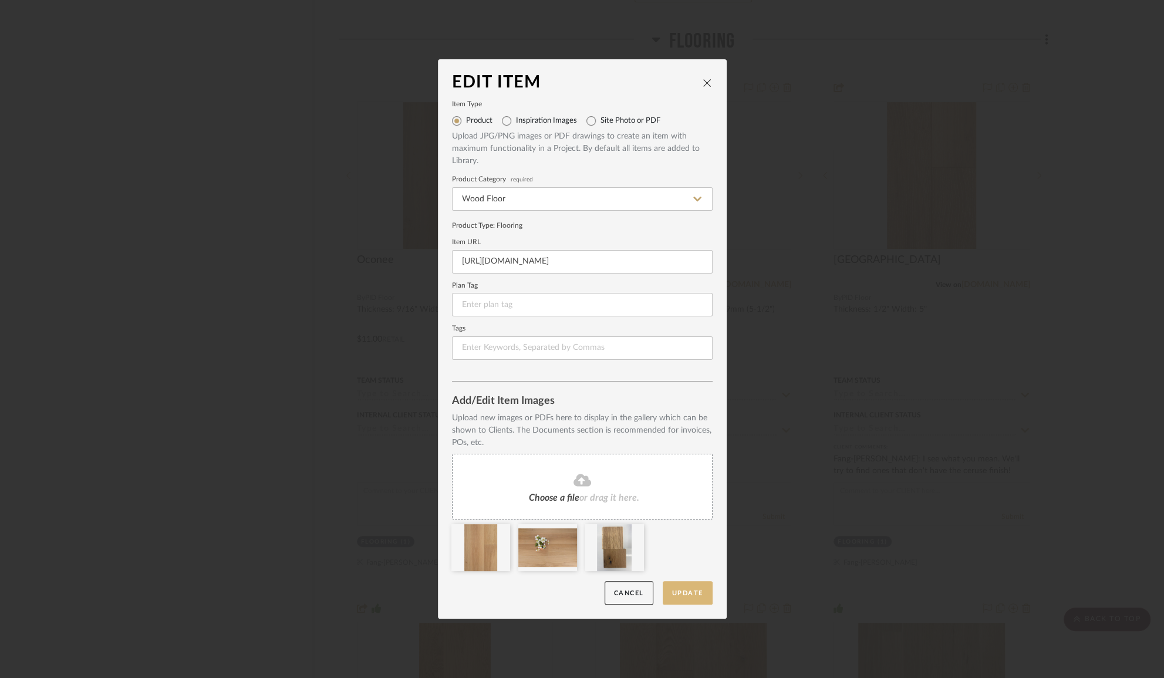
click at [693, 594] on button "Update" at bounding box center [687, 593] width 50 height 24
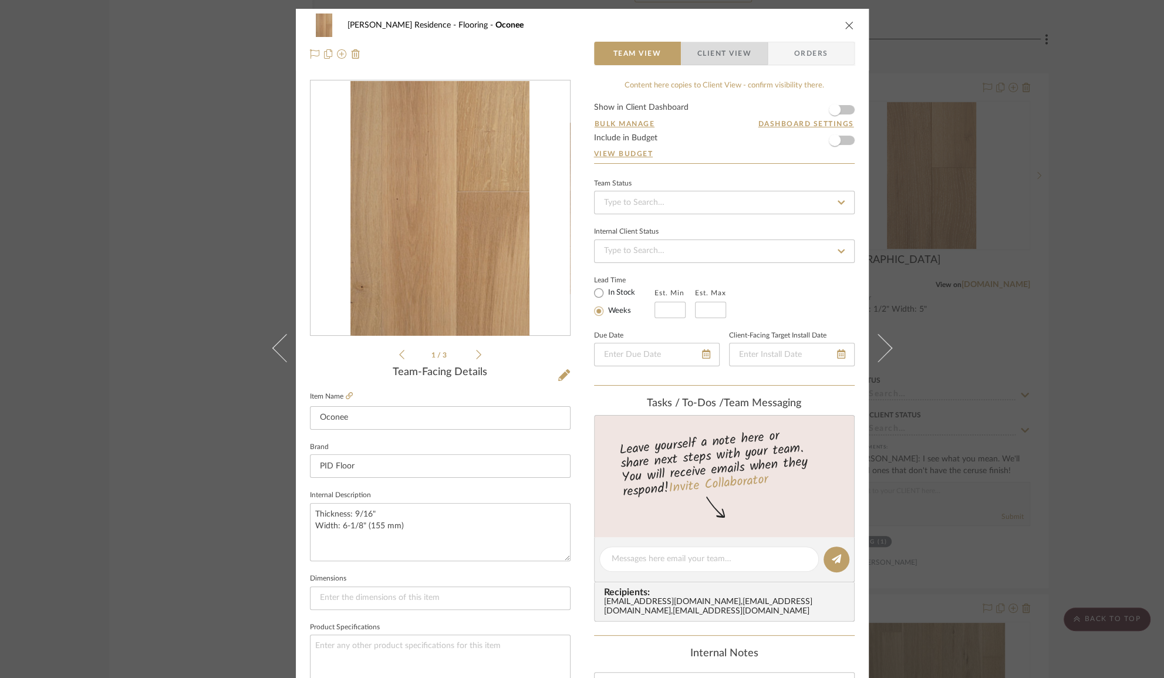
click at [738, 61] on span "Client View" at bounding box center [724, 53] width 54 height 23
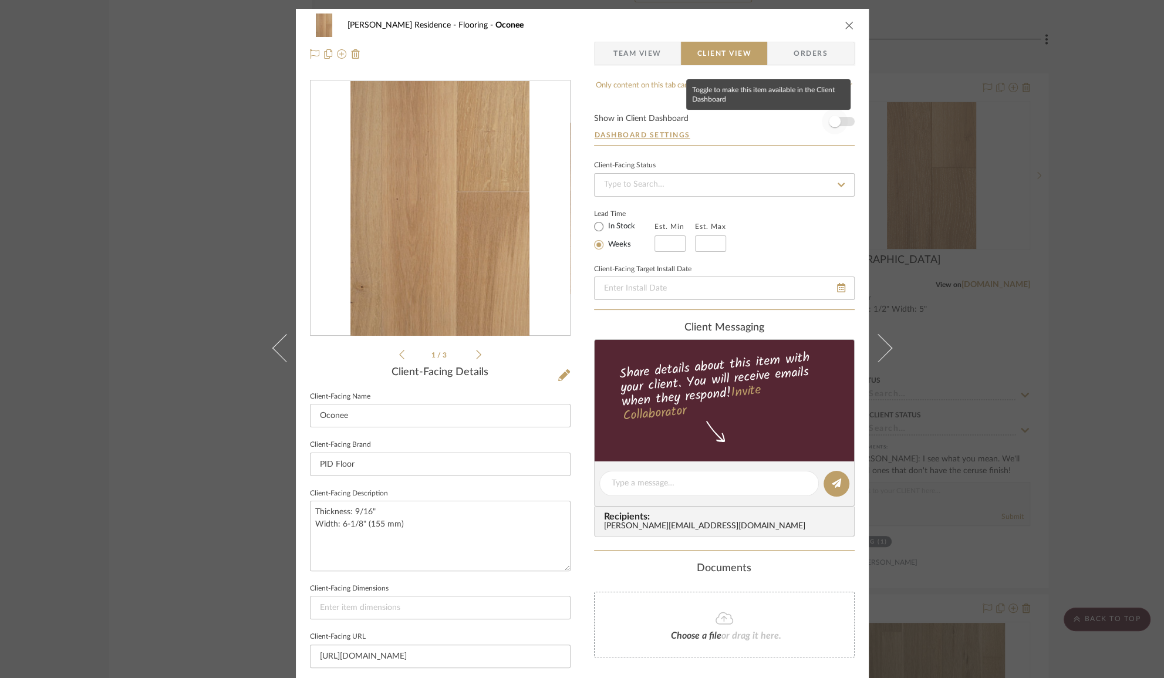
click at [834, 128] on span "button" at bounding box center [835, 122] width 26 height 26
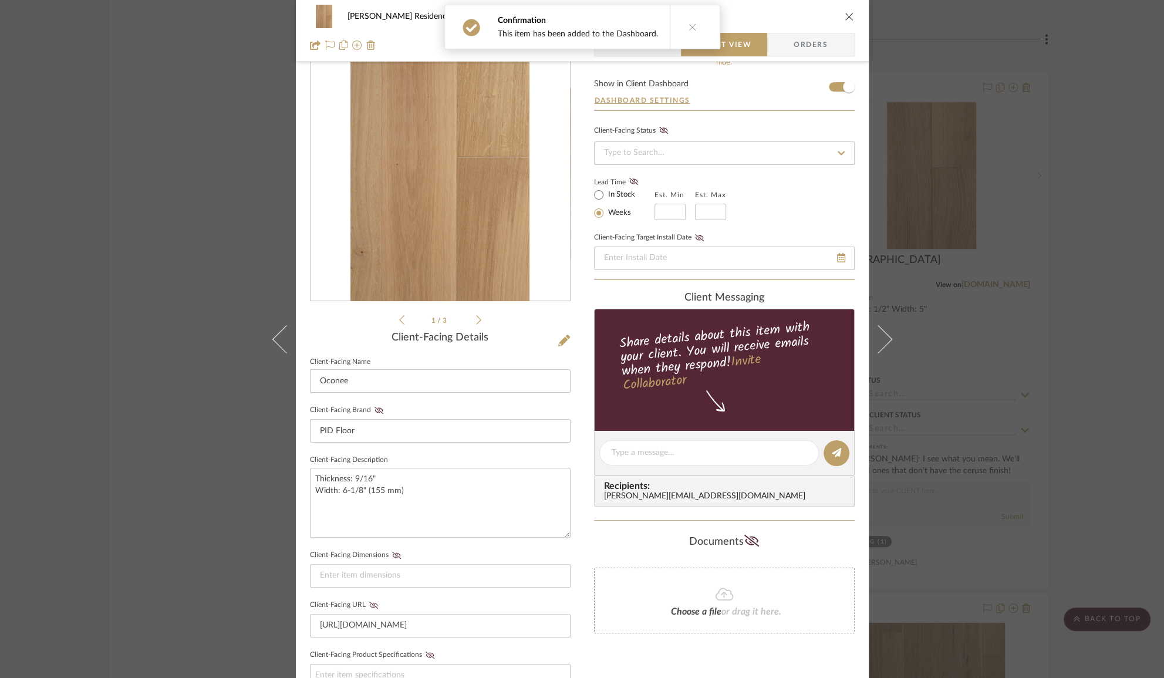
scroll to position [53, 0]
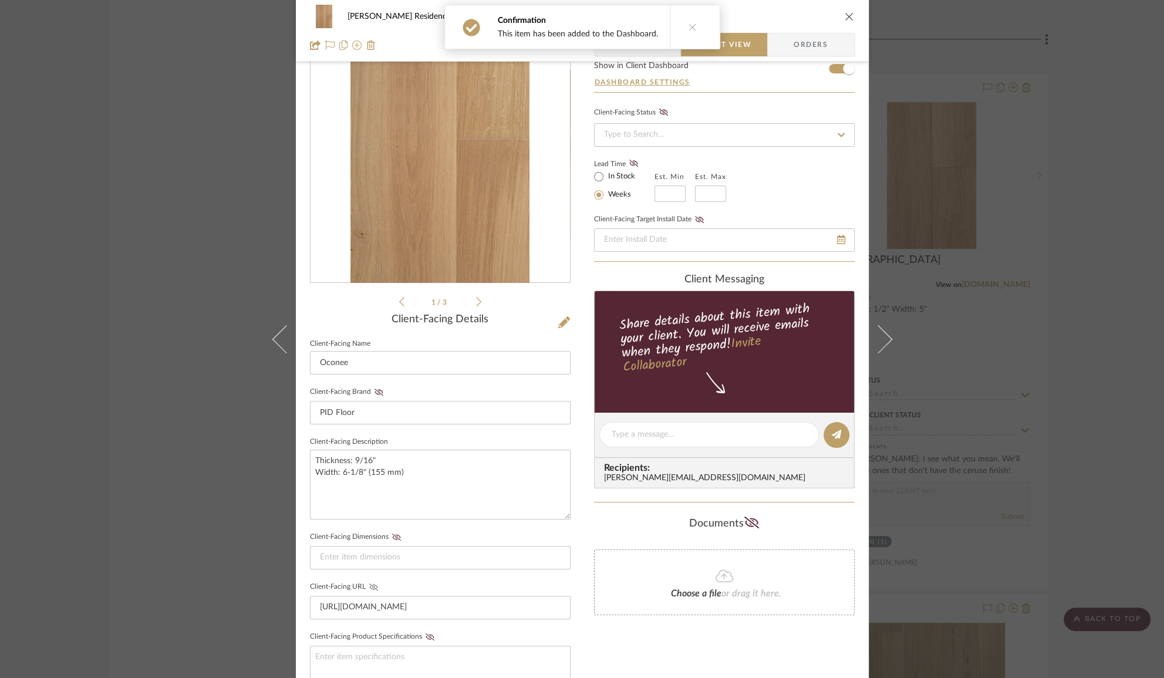
click at [369, 585] on icon at bounding box center [373, 586] width 9 height 7
click at [844, 16] on icon "close" at bounding box center [848, 16] width 9 height 9
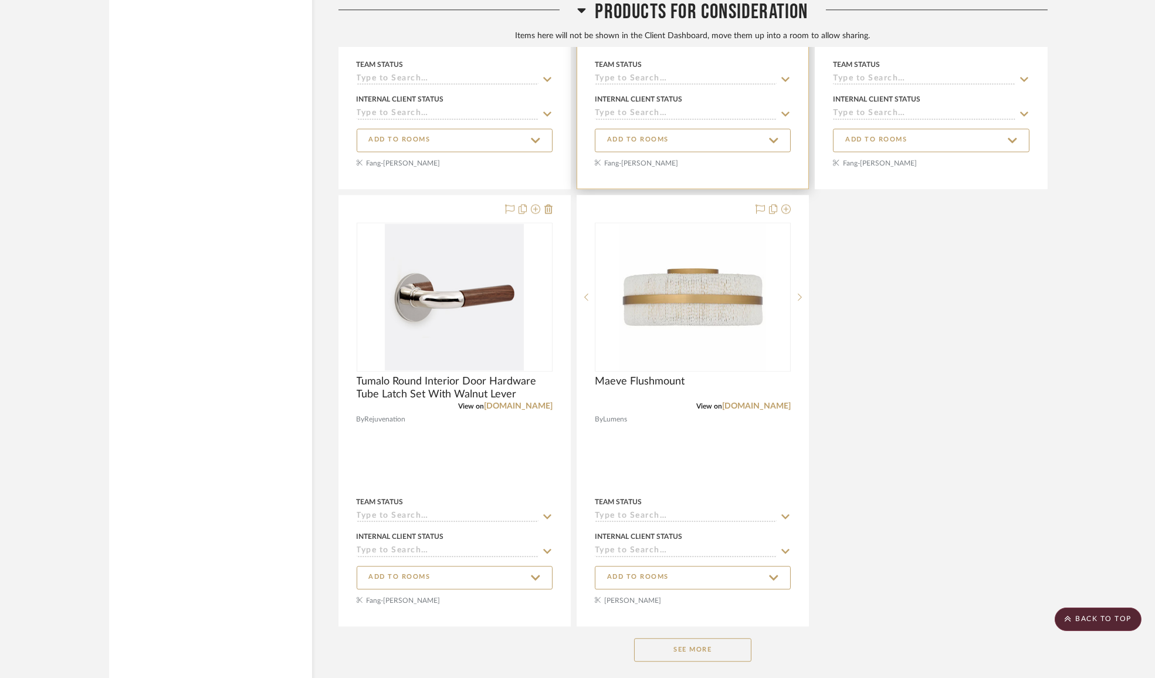
scroll to position [8846, 0]
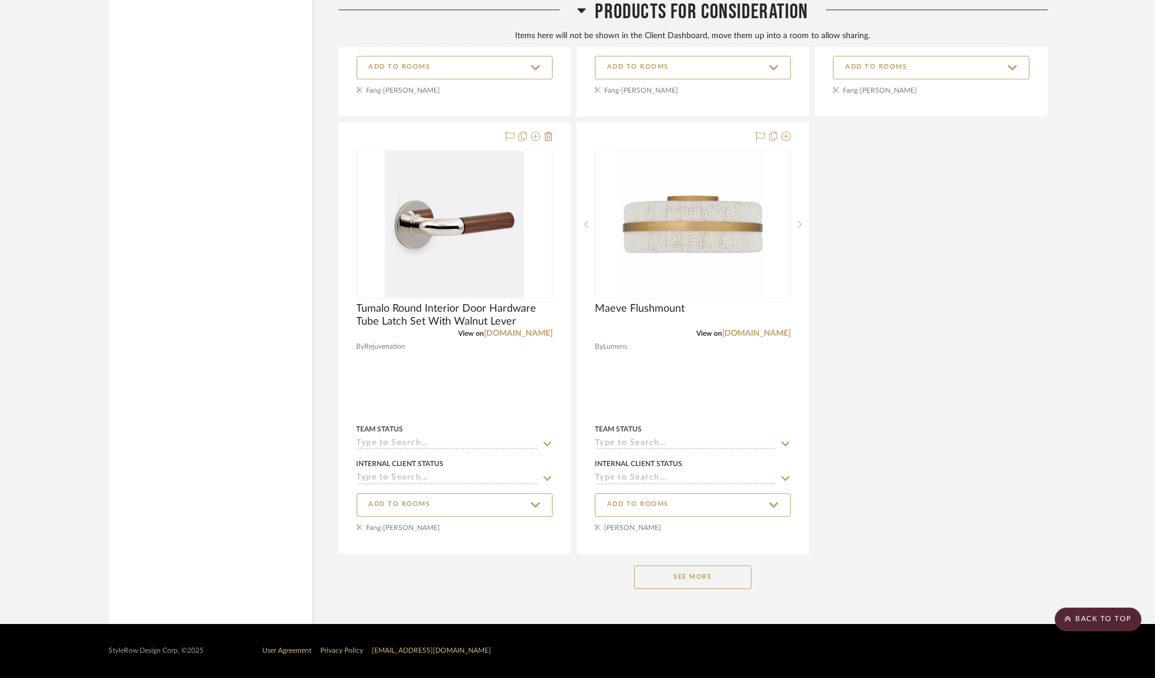
click at [699, 576] on button "See More" at bounding box center [692, 576] width 117 height 23
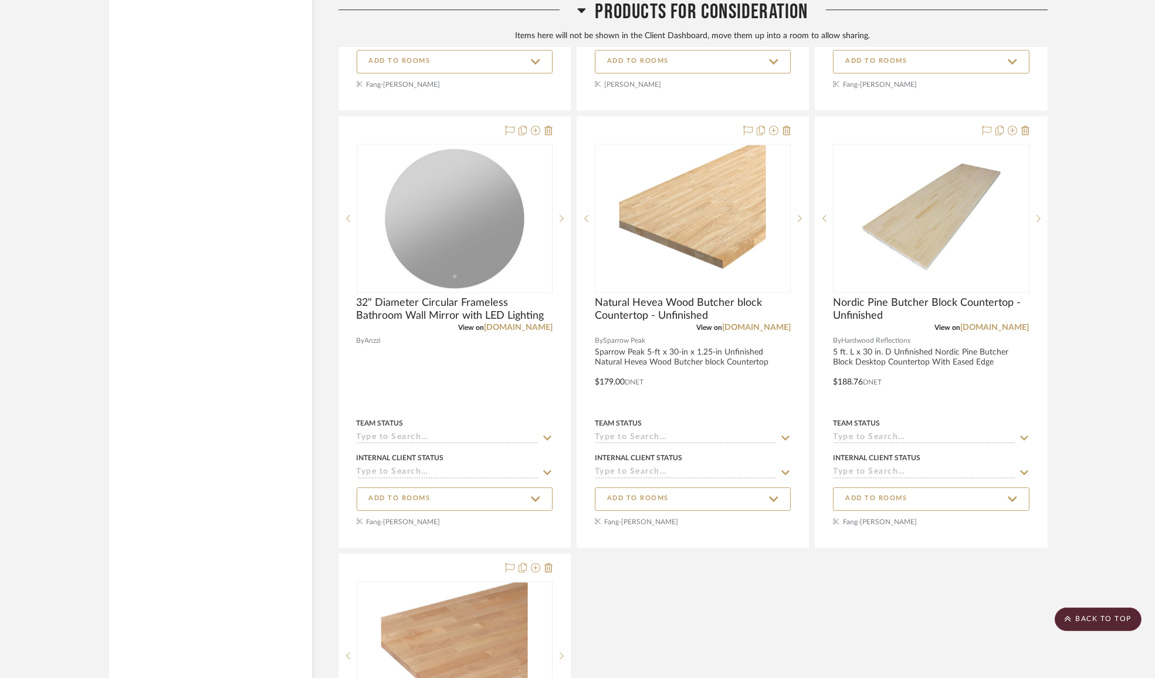
scroll to position [9027, 0]
